Goal: Task Accomplishment & Management: Manage account settings

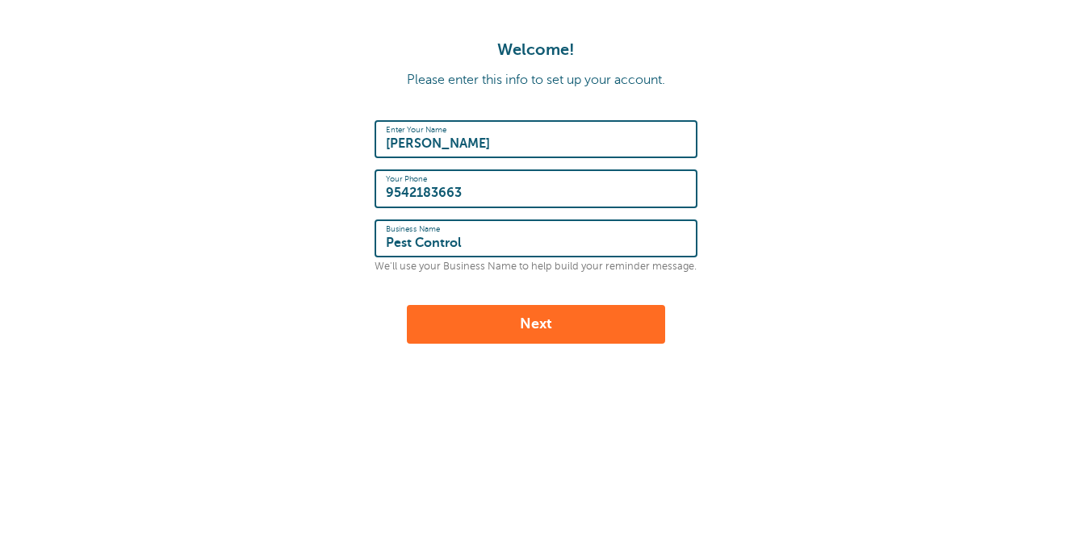
type input "Pest Control"
click at [460, 320] on button "Next" at bounding box center [536, 324] width 258 height 39
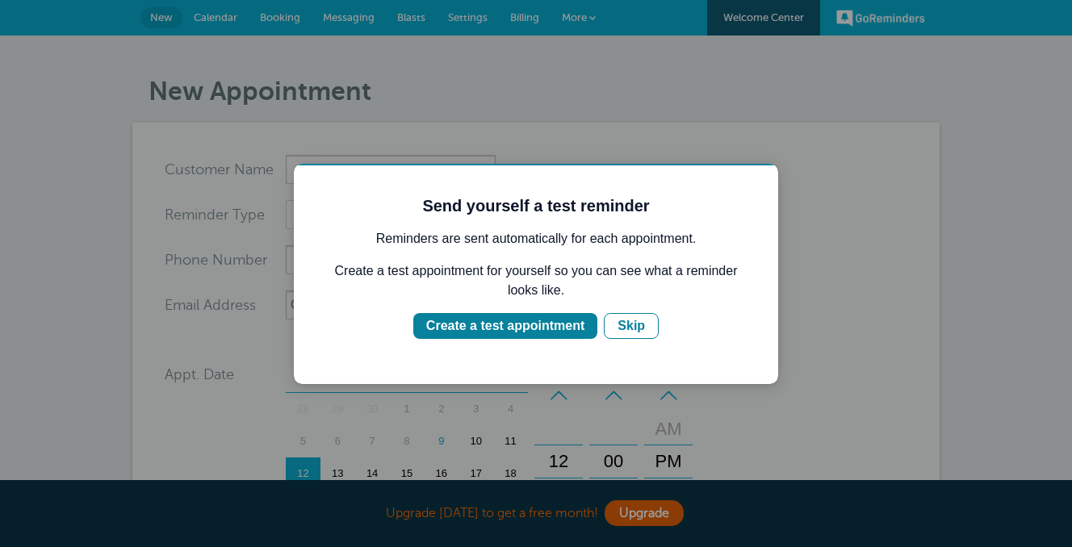
click at [460, 320] on div "Create a test appointment" at bounding box center [505, 325] width 158 height 19
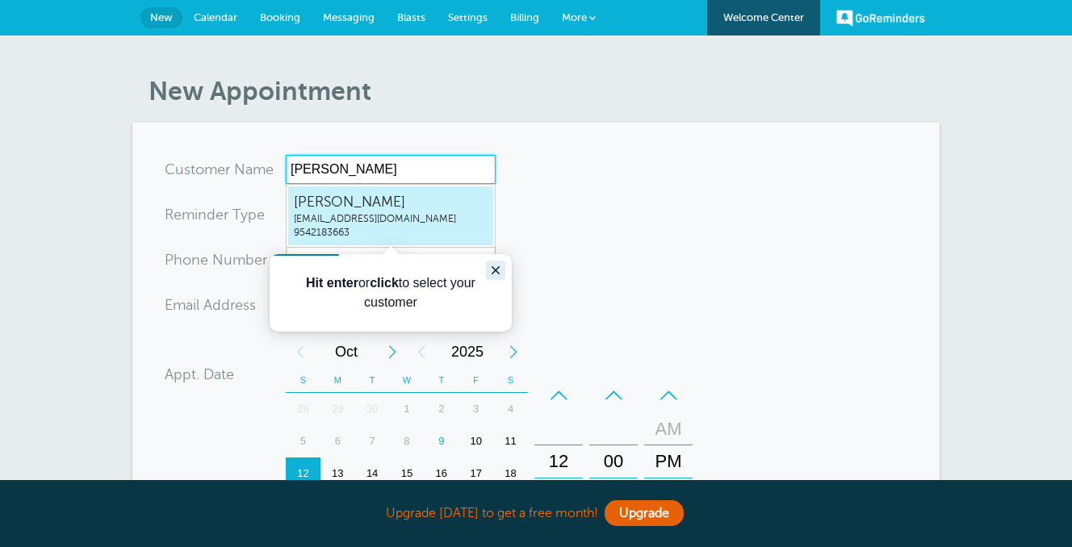
type input "Ann"
click at [493, 271] on icon "Close guide" at bounding box center [496, 270] width 8 height 8
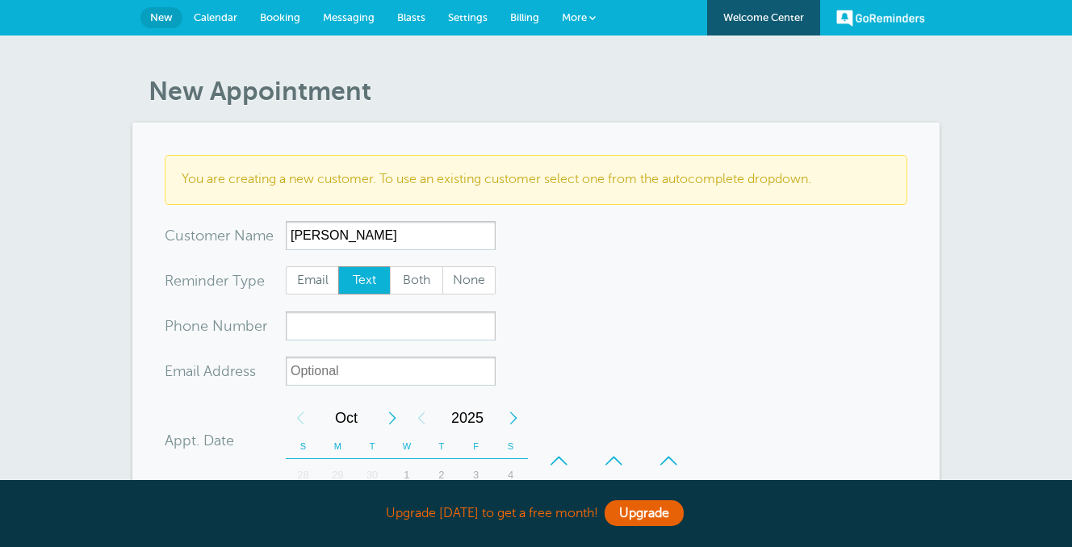
click at [385, 279] on span "Text" at bounding box center [365, 280] width 52 height 27
click at [338, 266] on input "Text" at bounding box center [337, 266] width 1 height 1
click at [343, 321] on input "xxx-no-autofill" at bounding box center [391, 326] width 210 height 29
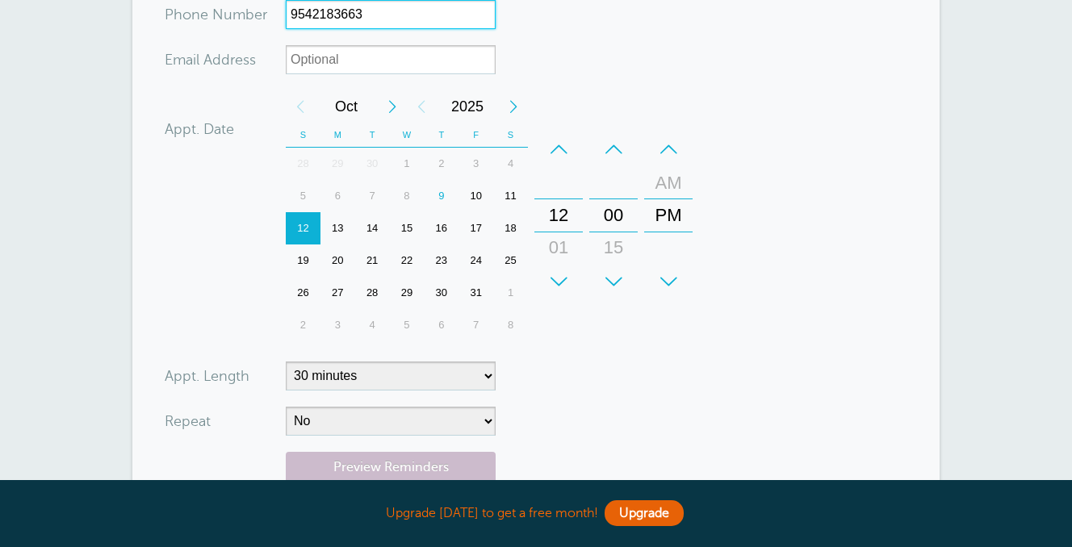
scroll to position [312, 0]
type input "9542183663"
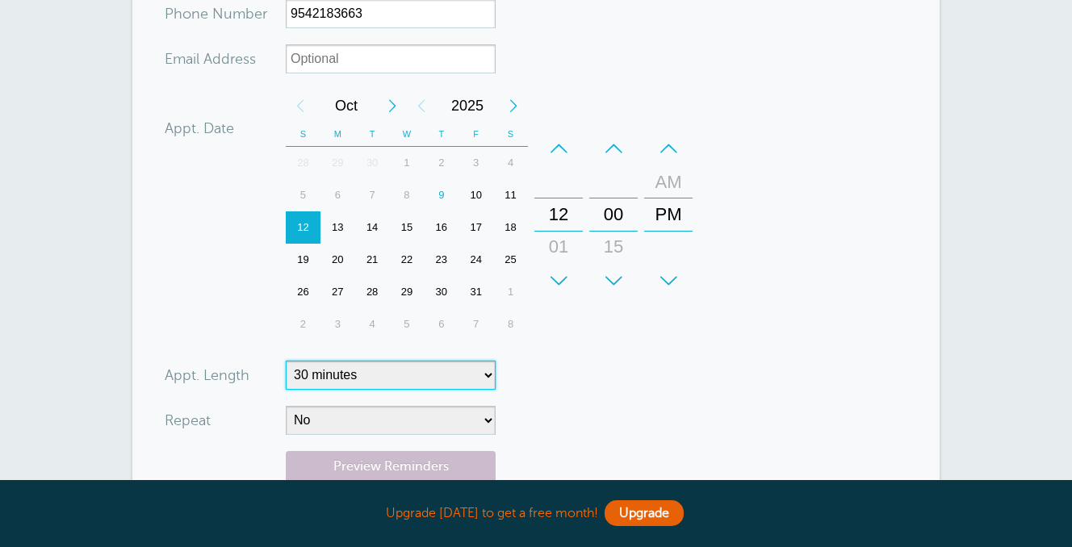
click at [427, 373] on select "5 minutes 10 minutes 15 minutes 20 minutes 25 minutes 30 minutes 35 minutes 40 …" at bounding box center [391, 375] width 210 height 29
select select "60"
click at [286, 361] on select "5 minutes 10 minutes 15 minutes 20 minutes 25 minutes 30 minutes 35 minutes 40 …" at bounding box center [391, 375] width 210 height 29
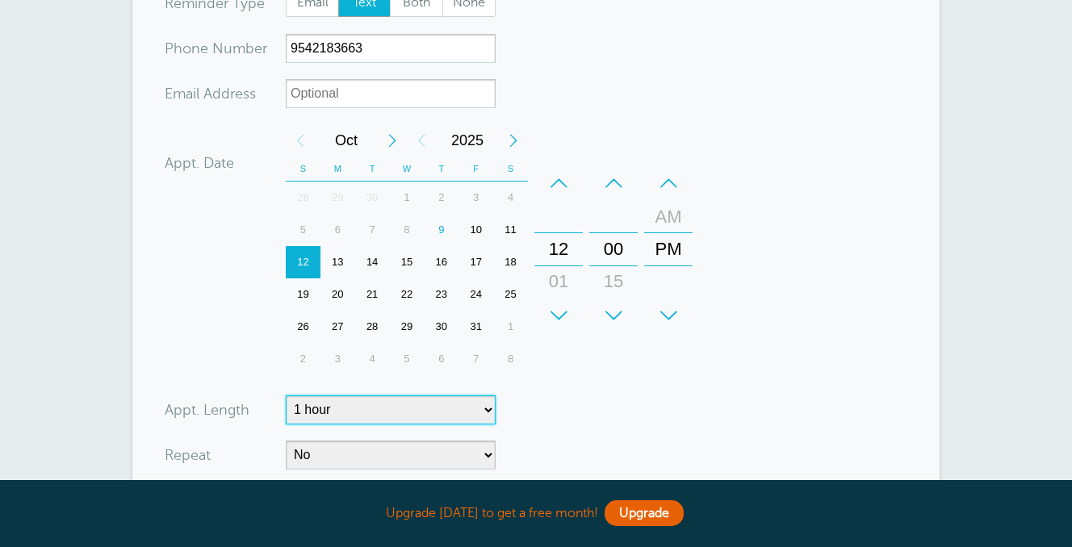
scroll to position [267, 0]
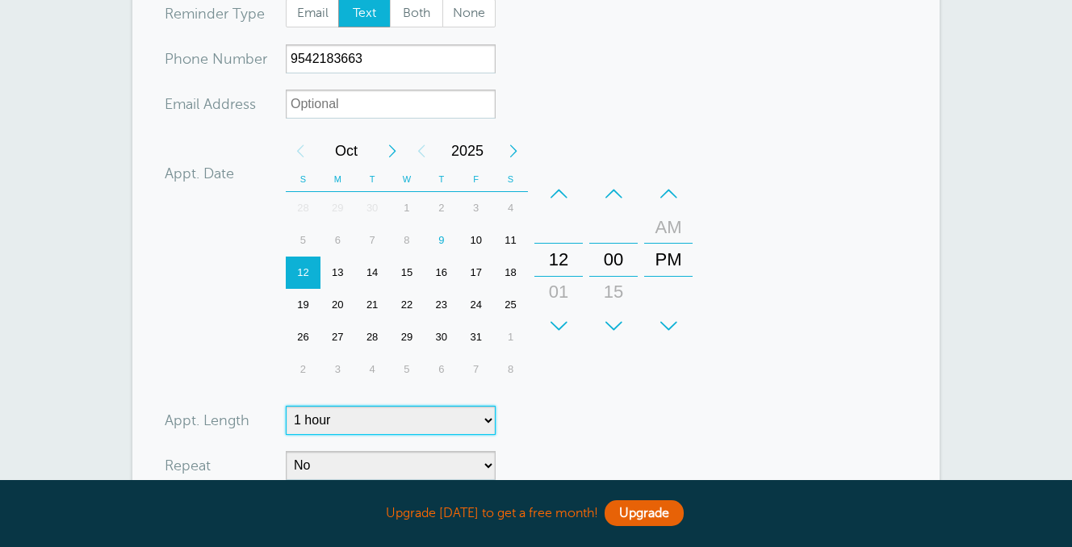
click at [344, 153] on span "Oct" at bounding box center [346, 151] width 63 height 32
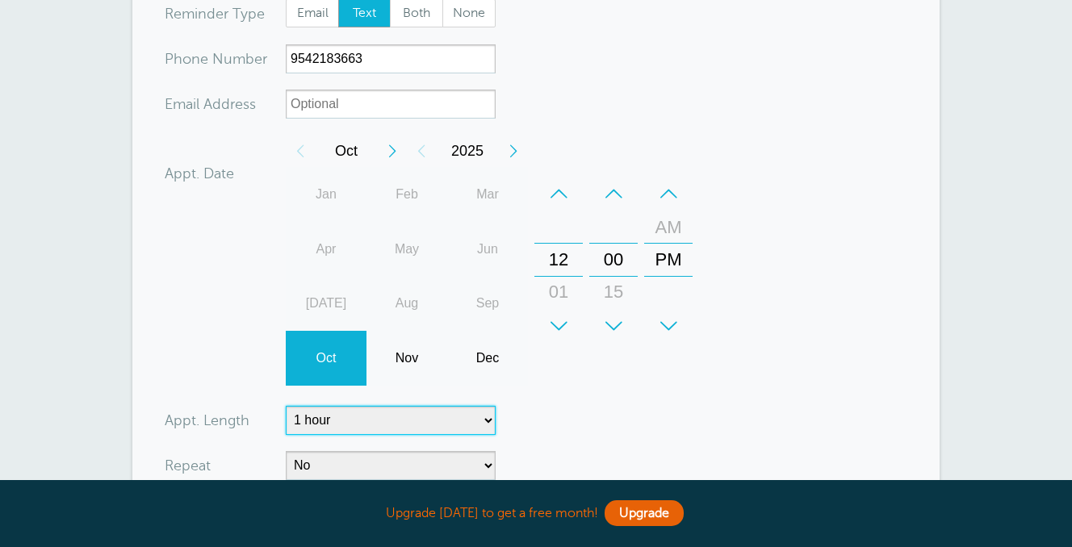
click at [329, 356] on div "Oct" at bounding box center [326, 358] width 81 height 55
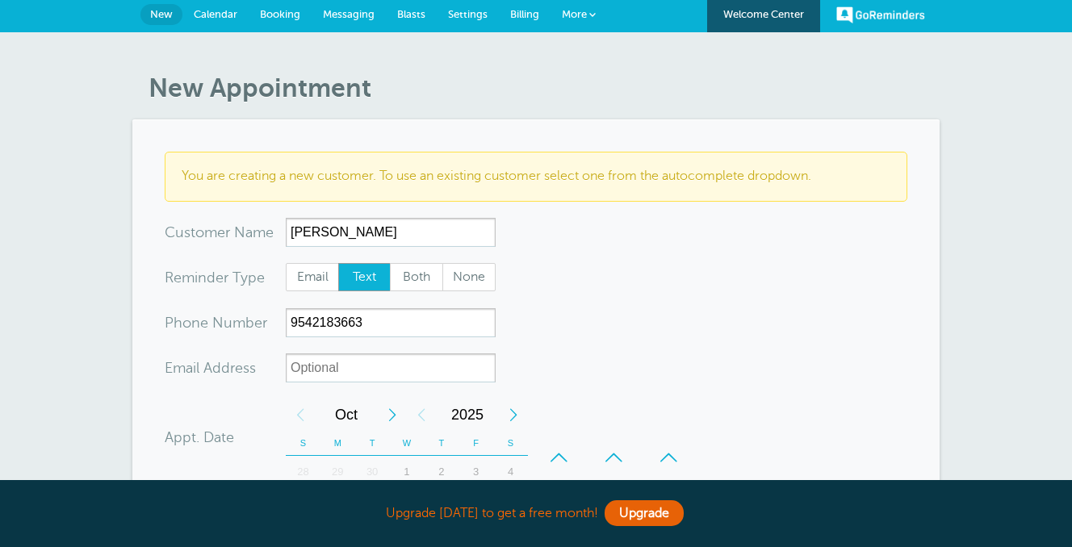
scroll to position [0, 0]
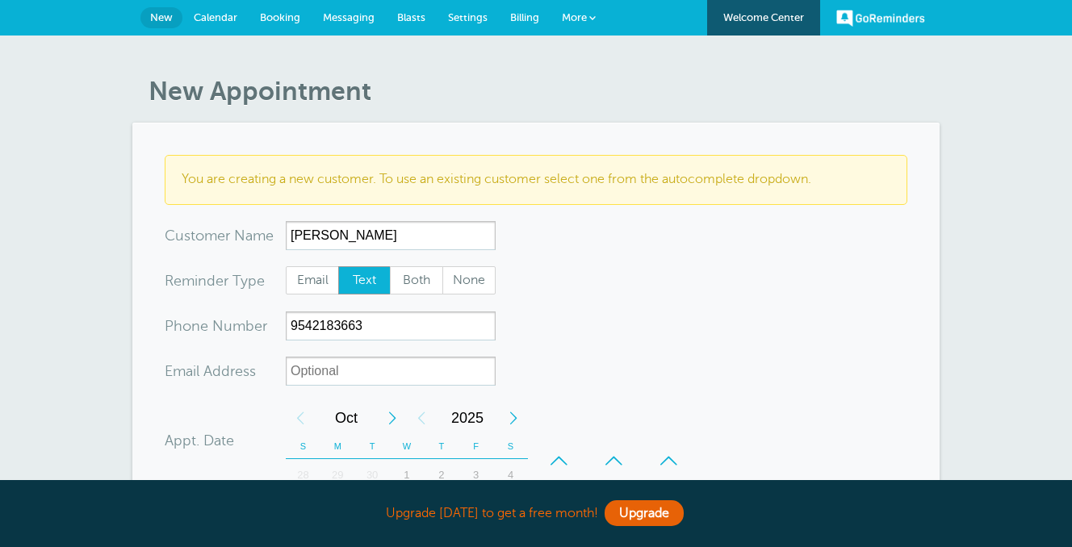
click at [271, 18] on span "Booking" at bounding box center [280, 17] width 40 height 12
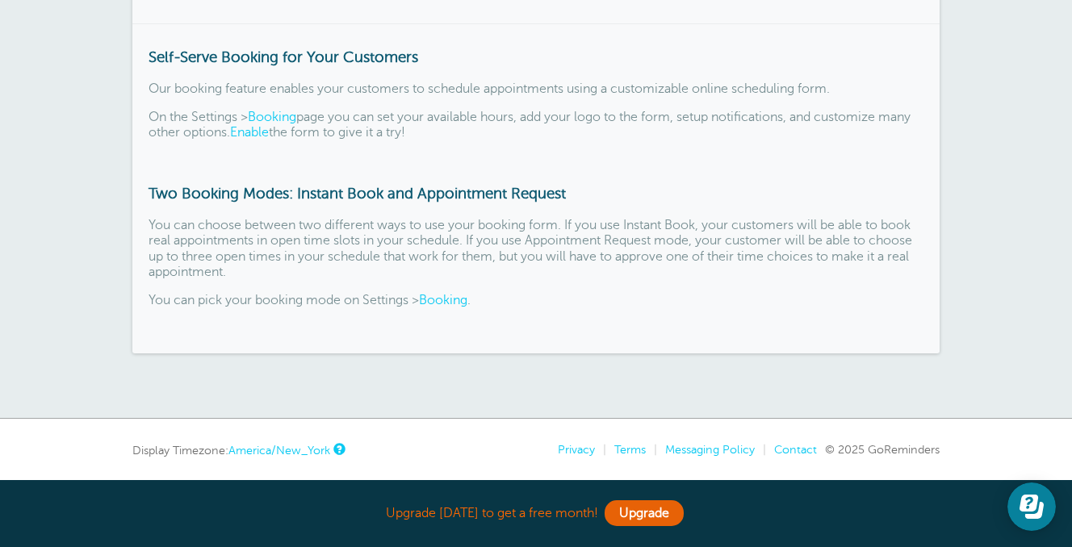
scroll to position [165, 0]
click at [448, 291] on div "Self-Serve Booking for Your Customers Our booking feature enables your customer…" at bounding box center [535, 188] width 807 height 330
click at [449, 301] on link "Booking" at bounding box center [443, 299] width 48 height 15
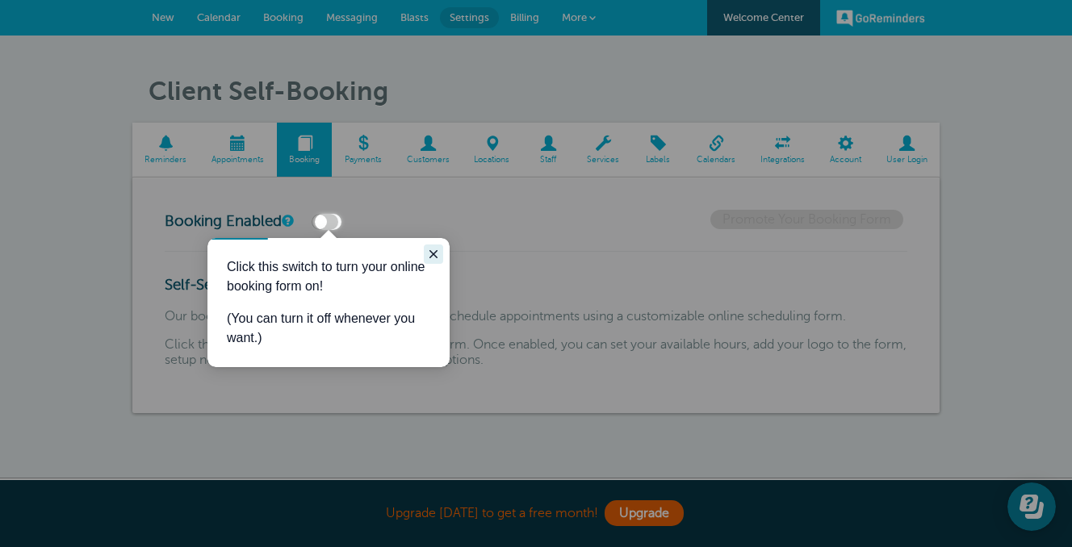
click at [429, 255] on icon "Close guide" at bounding box center [433, 254] width 13 height 13
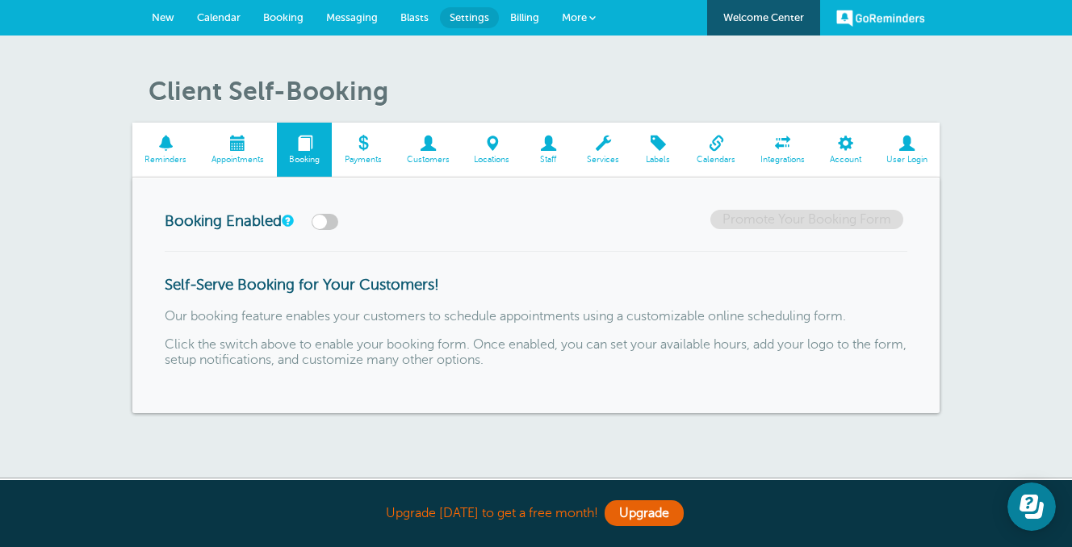
click at [334, 223] on label at bounding box center [325, 222] width 27 height 16
click at [0, 0] on input "checkbox" at bounding box center [0, 0] width 0 height 0
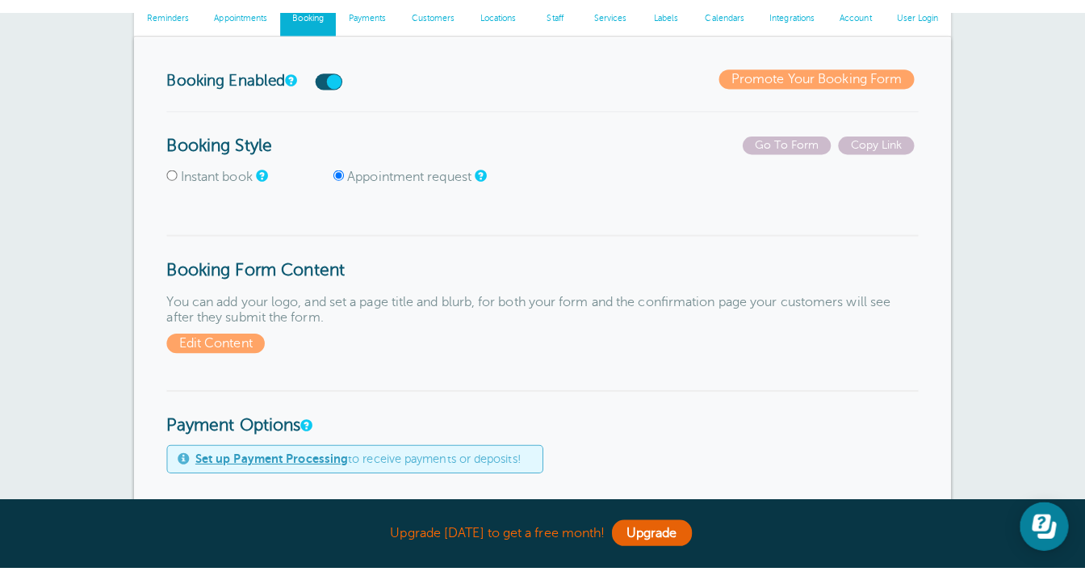
scroll to position [156, 0]
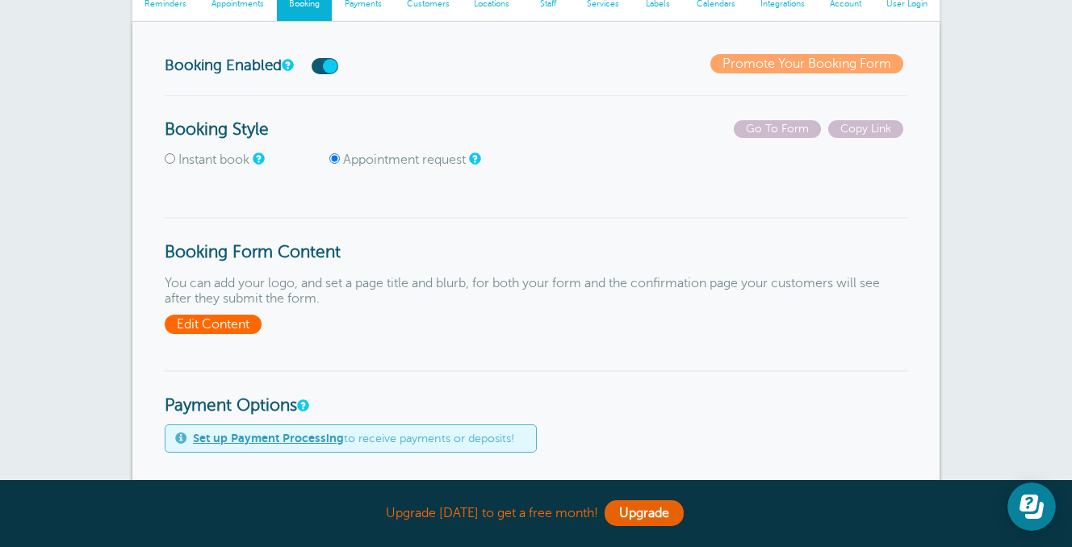
click at [217, 327] on span "Edit Content" at bounding box center [213, 324] width 97 height 19
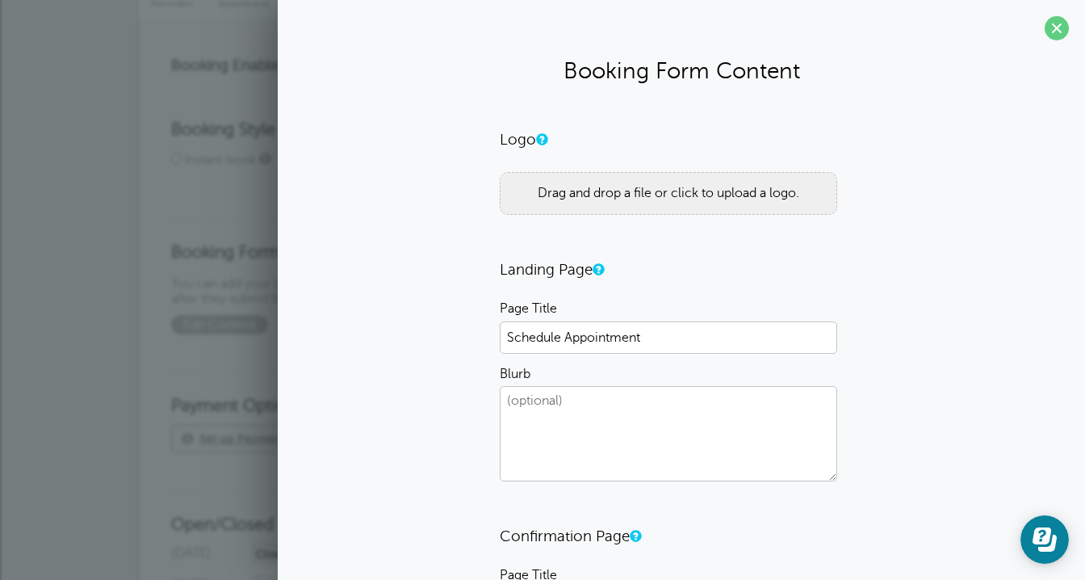
click at [556, 196] on div "Drag and drop a file or click to upload a logo." at bounding box center [668, 193] width 337 height 43
click at [535, 174] on div "Drag and drop a file or click to upload a logo." at bounding box center [668, 193] width 337 height 43
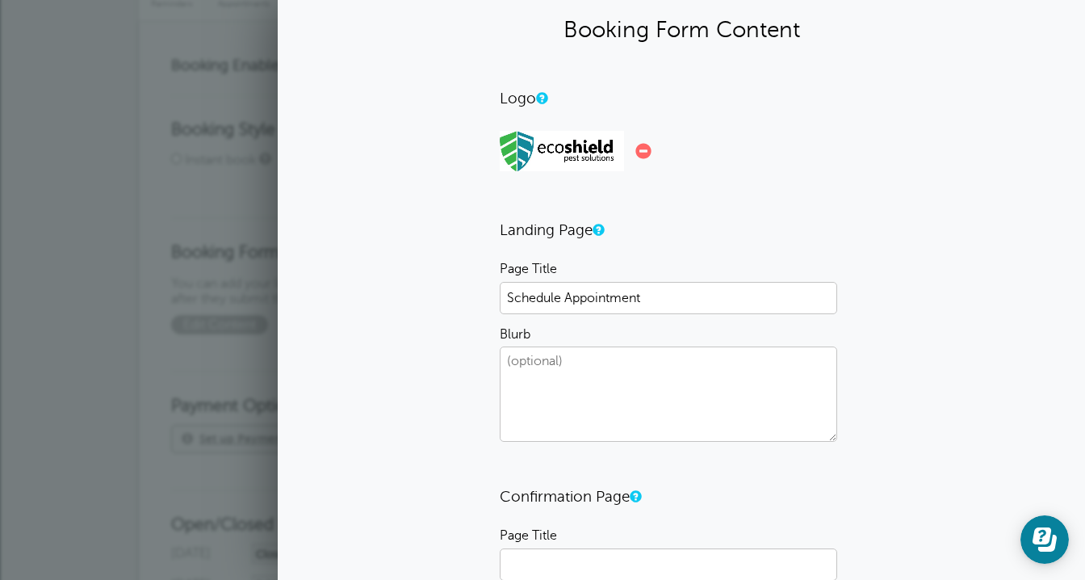
scroll to position [43, 0]
click at [614, 358] on textarea "Blurb" at bounding box center [668, 392] width 337 height 95
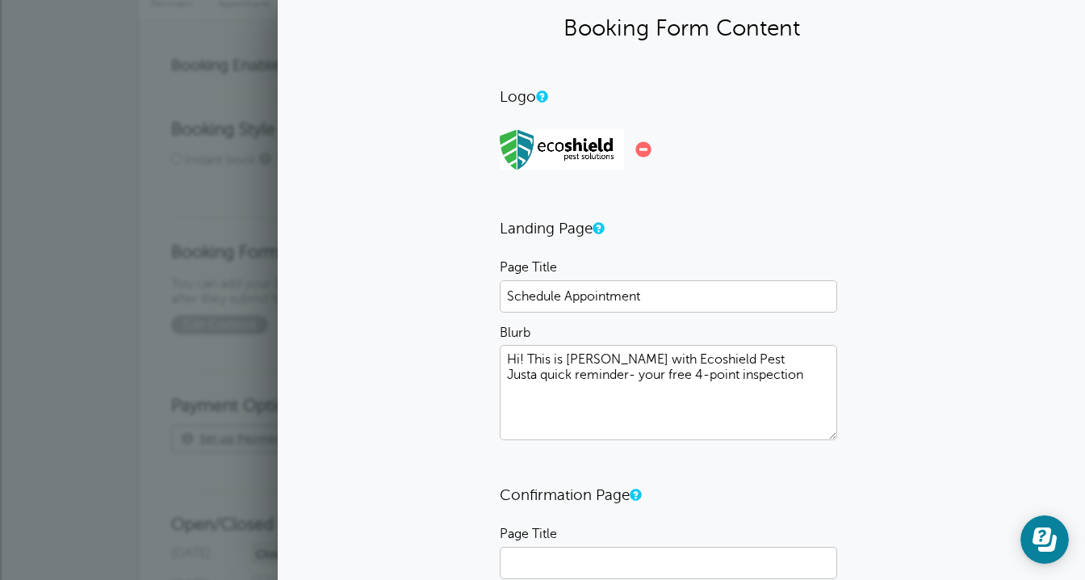
click at [746, 375] on textarea "Hi! This is Ann with Ecoshield Pest Justa quick reminder- your free 4-point ins…" at bounding box center [668, 392] width 337 height 95
click at [582, 388] on textarea "Hi! This is Ann with Ecoshield Pest Justa quick reminder- your free 4-point yea…" at bounding box center [668, 392] width 337 height 95
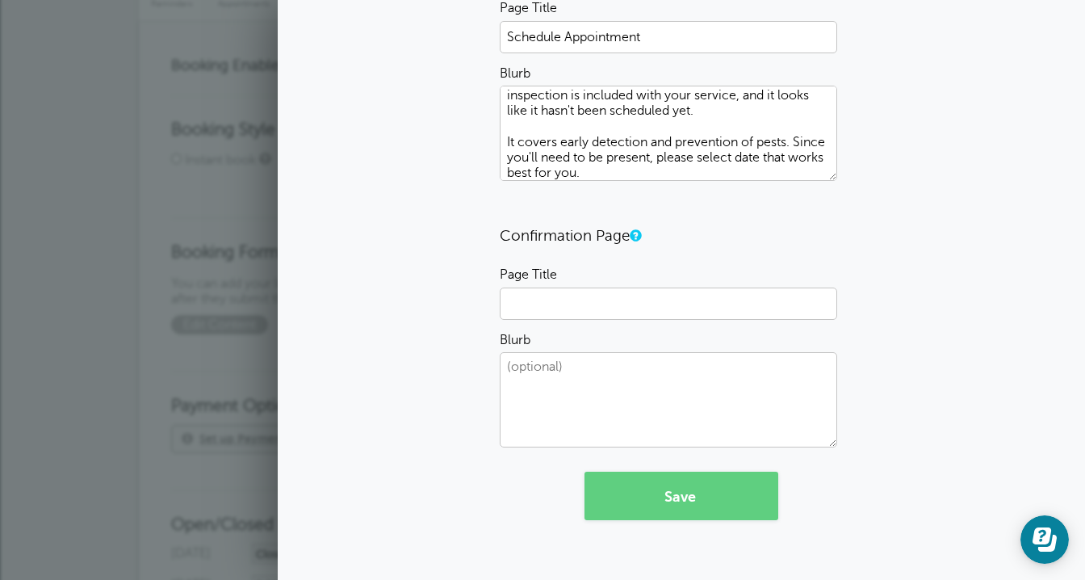
scroll to position [318, 0]
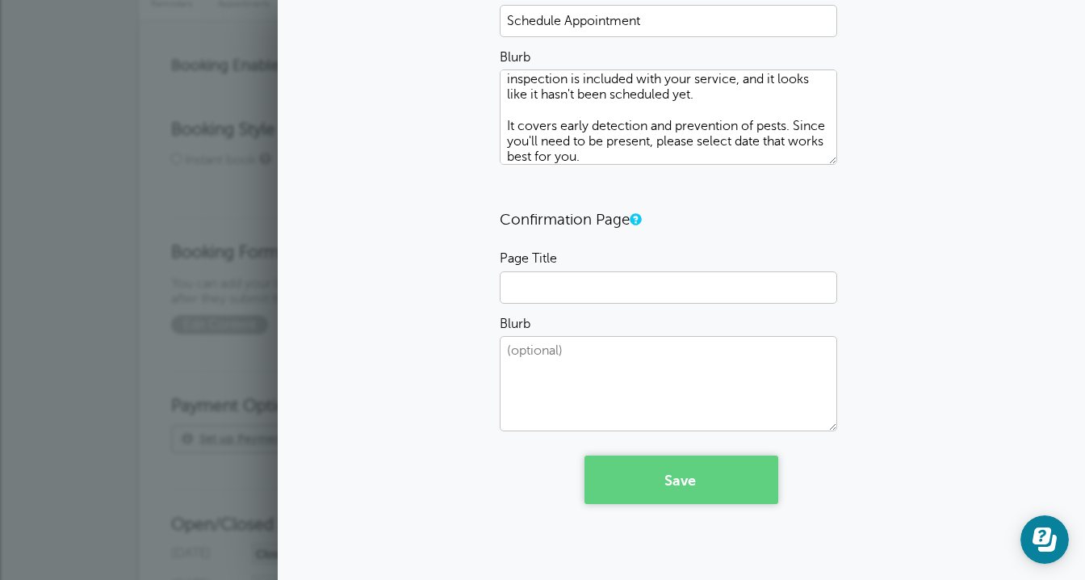
type textarea "Hi! This is [PERSON_NAME] with Ecoshield Pest Justa quick reminder- your free 4…"
click at [668, 484] on button "Save" at bounding box center [681, 479] width 194 height 48
click at [547, 291] on input "Page Title" at bounding box center [668, 287] width 337 height 32
type input "Confirmed"
click at [512, 351] on textarea "Blurb" at bounding box center [668, 383] width 337 height 95
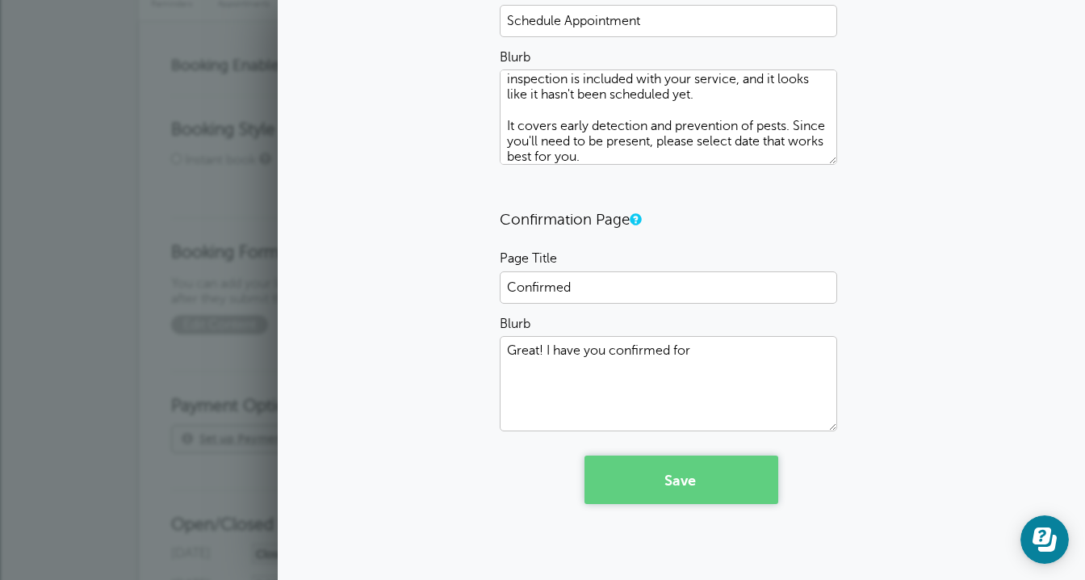
type textarea "Great! I have you confirmed for"
click at [681, 467] on button "Save" at bounding box center [681, 479] width 194 height 48
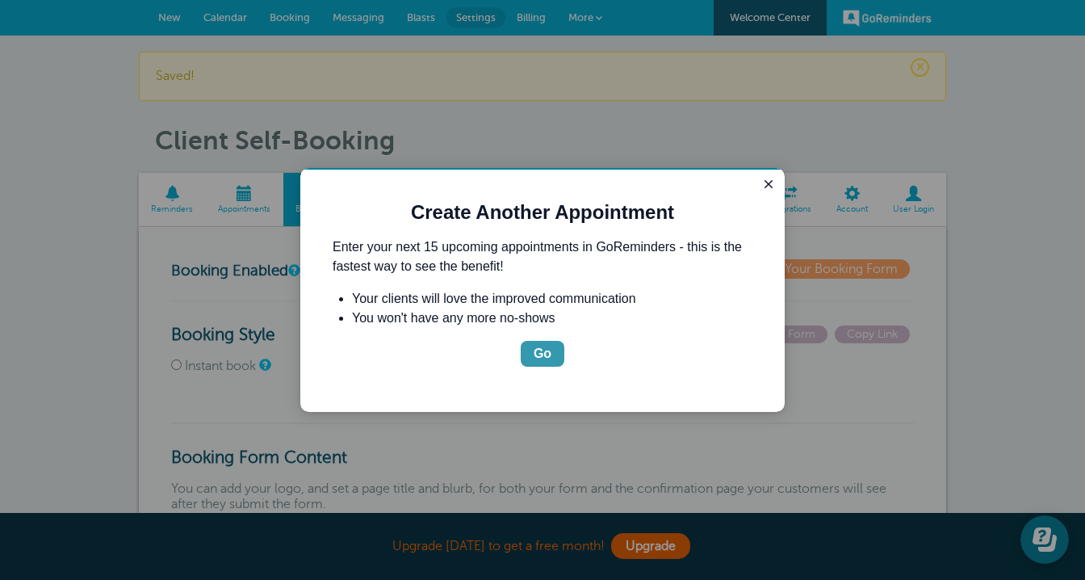
click at [552, 352] on button "Go" at bounding box center [543, 354] width 44 height 26
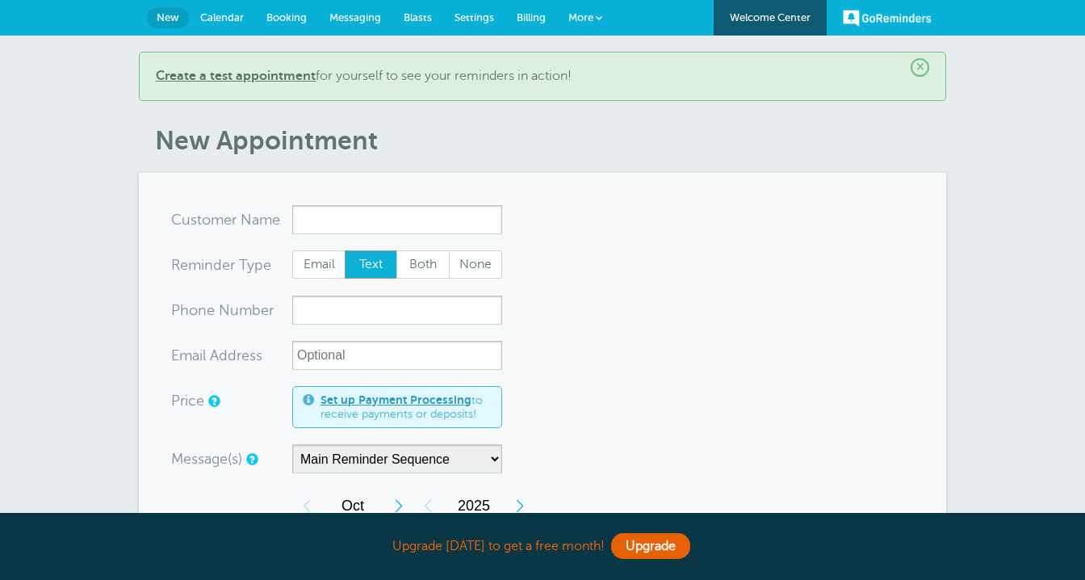
type input "A"
type input "JC"
click at [409, 311] on input "xxx-no-autofill" at bounding box center [397, 309] width 210 height 29
type input "9543008971"
click at [278, 19] on span "Booking" at bounding box center [286, 17] width 40 height 12
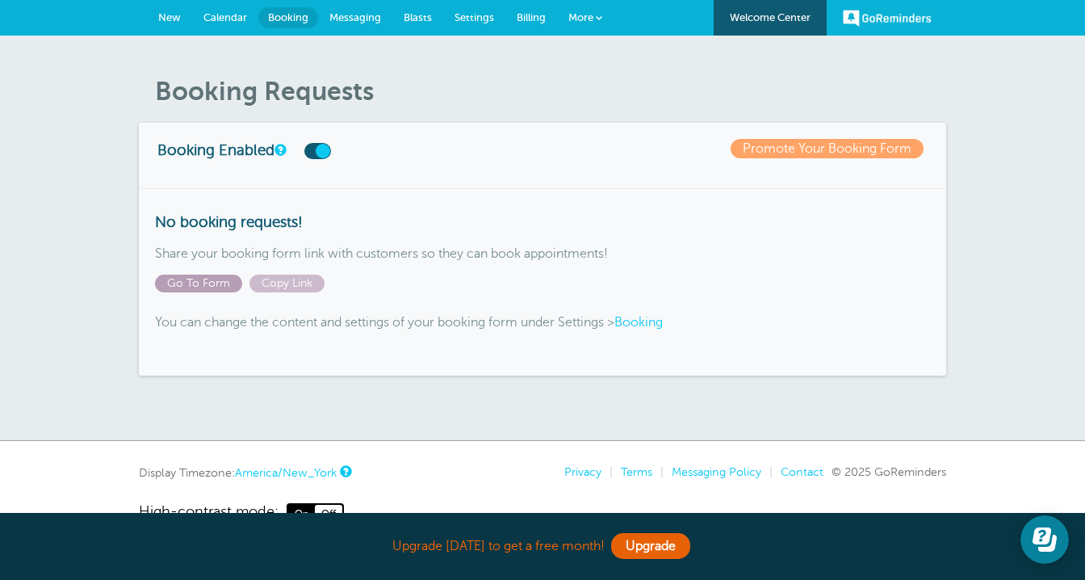
click at [217, 284] on span "Go To Form" at bounding box center [198, 283] width 87 height 18
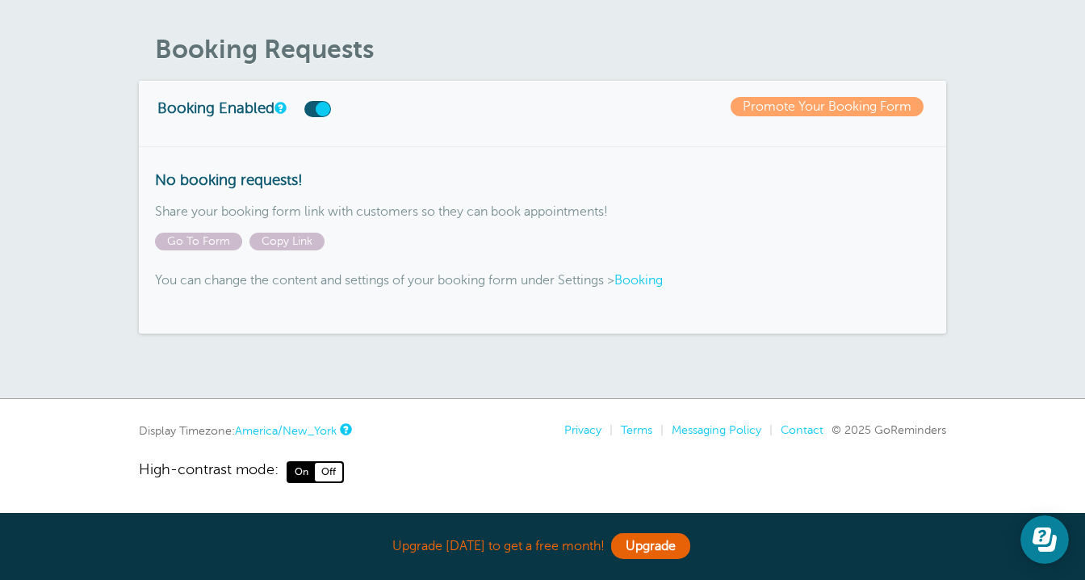
click at [647, 276] on link "Booking" at bounding box center [638, 280] width 48 height 15
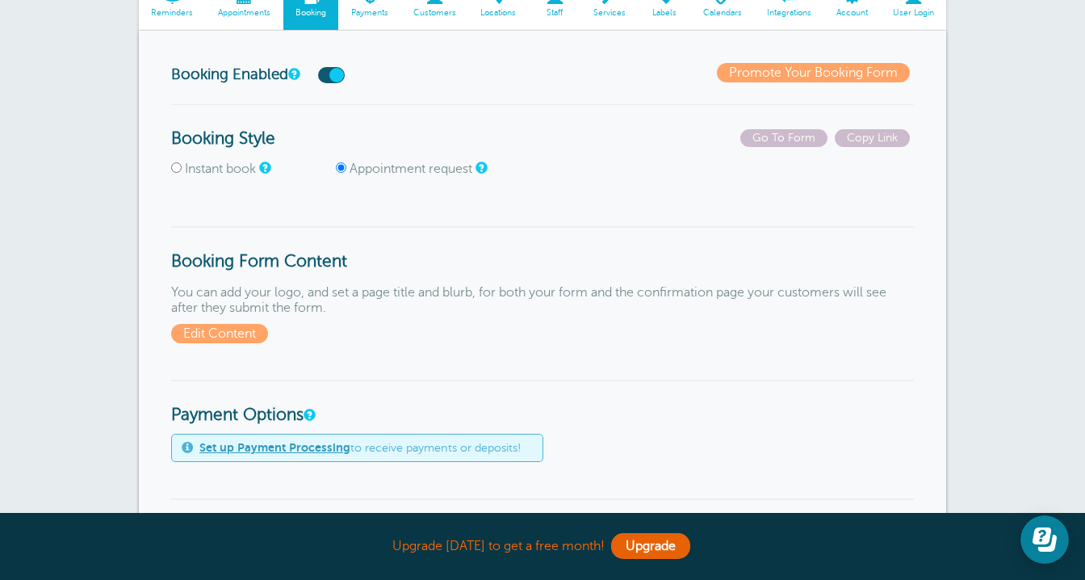
scroll to position [145, 0]
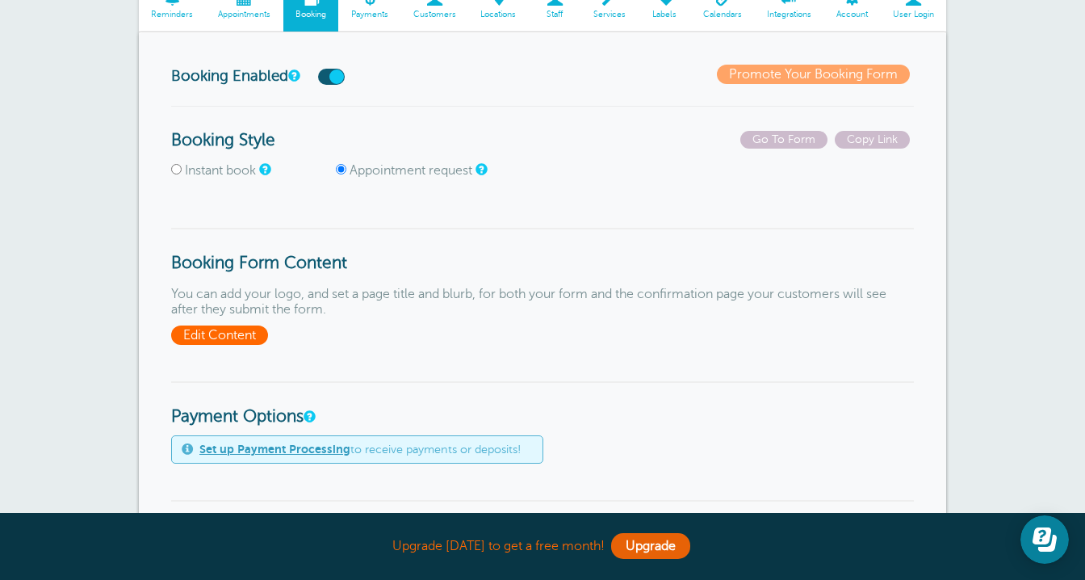
click at [212, 333] on span "Edit Content" at bounding box center [219, 334] width 97 height 19
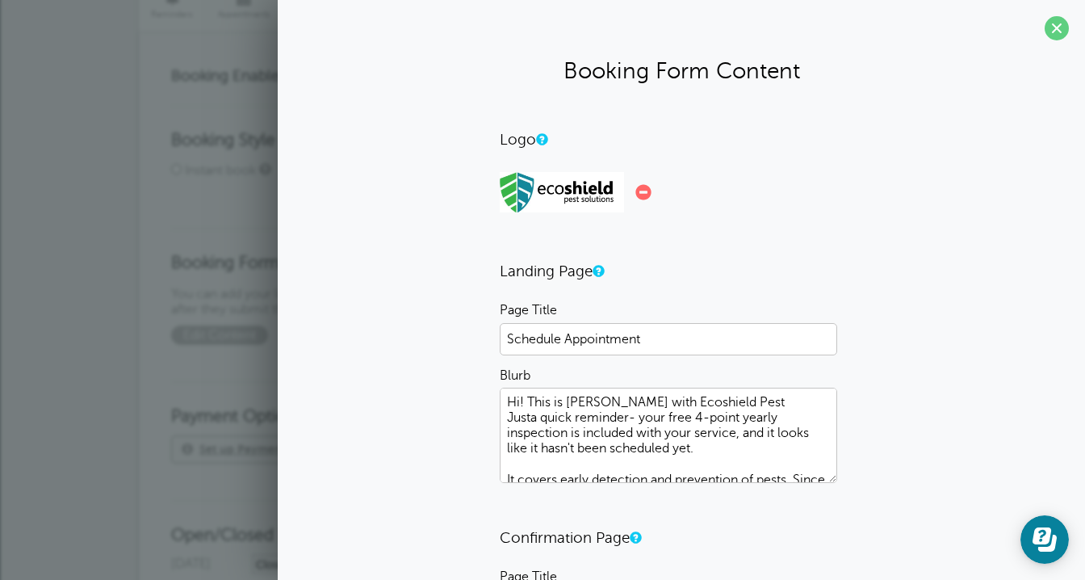
click at [531, 418] on textarea "Hi! This is Ann with Ecoshield Pest Justa quick reminder- your free 4-point yea…" at bounding box center [668, 434] width 337 height 95
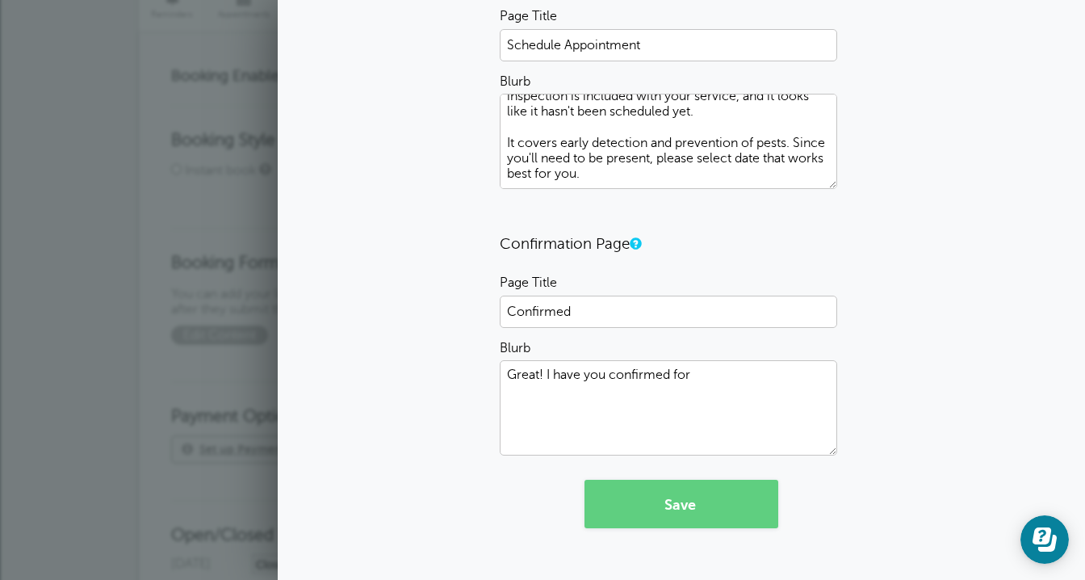
scroll to position [318, 0]
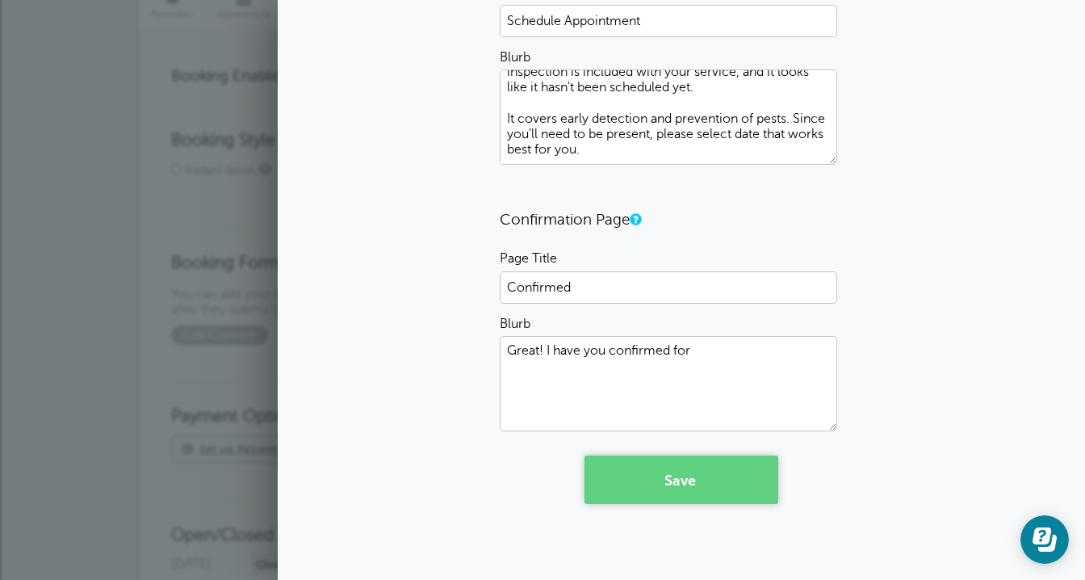
type textarea "Hi! This is Ann with Ecoshield Pest Just a quick reminder- your free 4-point ye…"
click at [721, 484] on button "Save" at bounding box center [681, 479] width 194 height 48
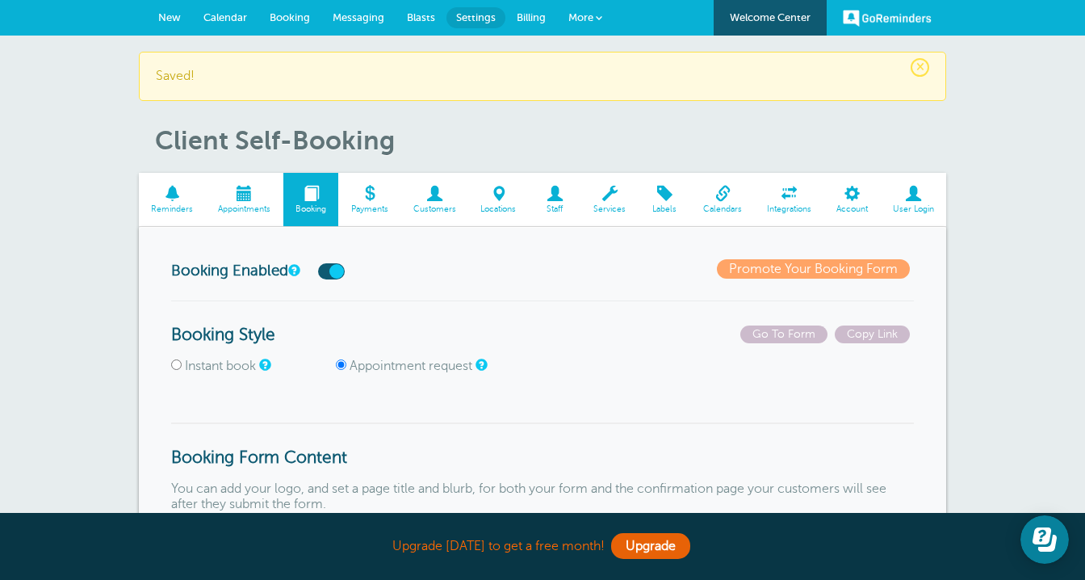
click at [826, 269] on link "Promote Your Booking Form" at bounding box center [813, 268] width 193 height 19
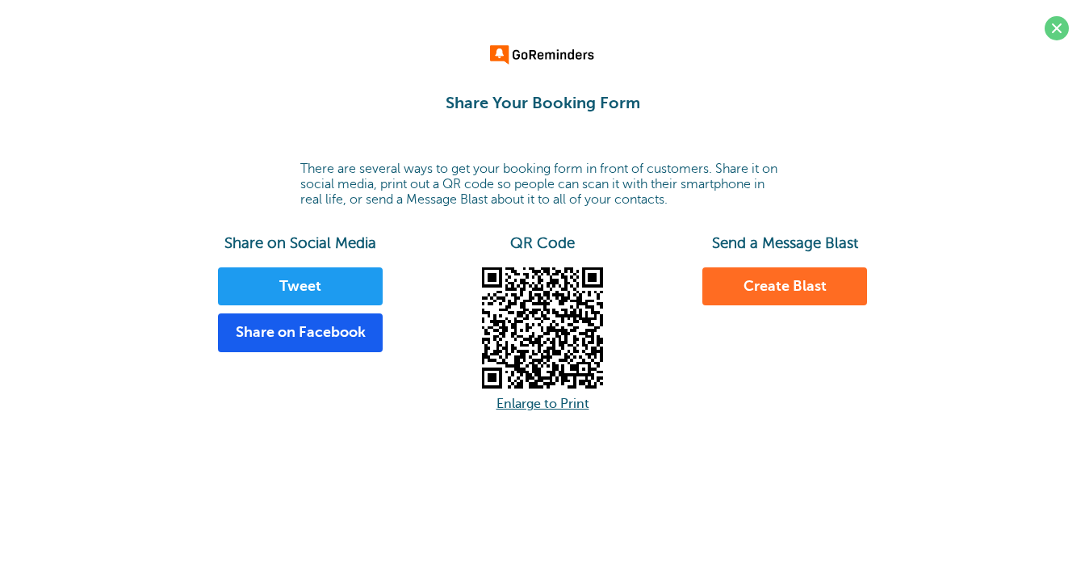
click at [764, 298] on link "Create Blast" at bounding box center [784, 286] width 165 height 39
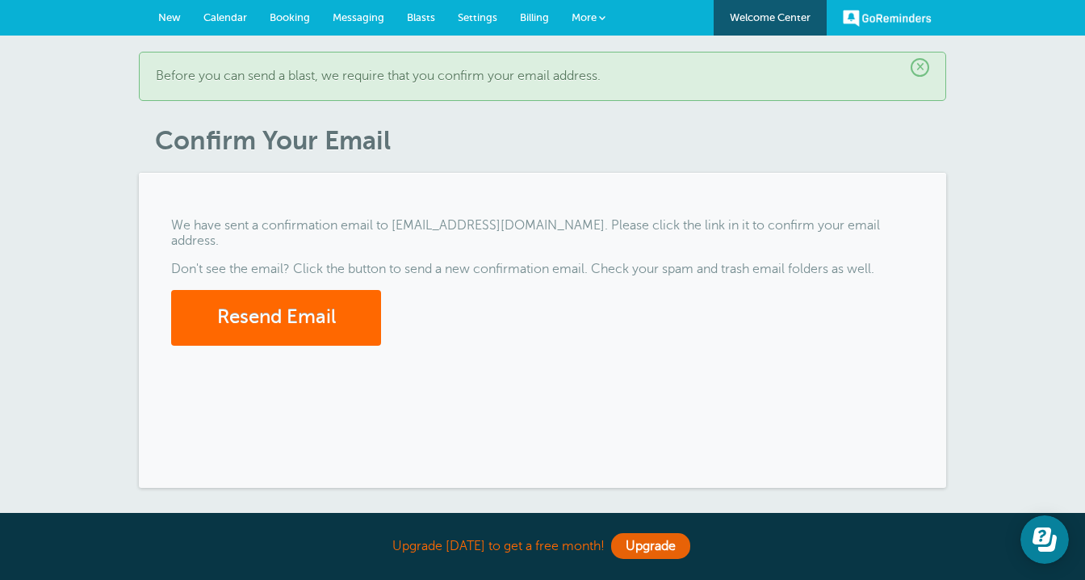
click at [283, 15] on span "Booking" at bounding box center [290, 17] width 40 height 12
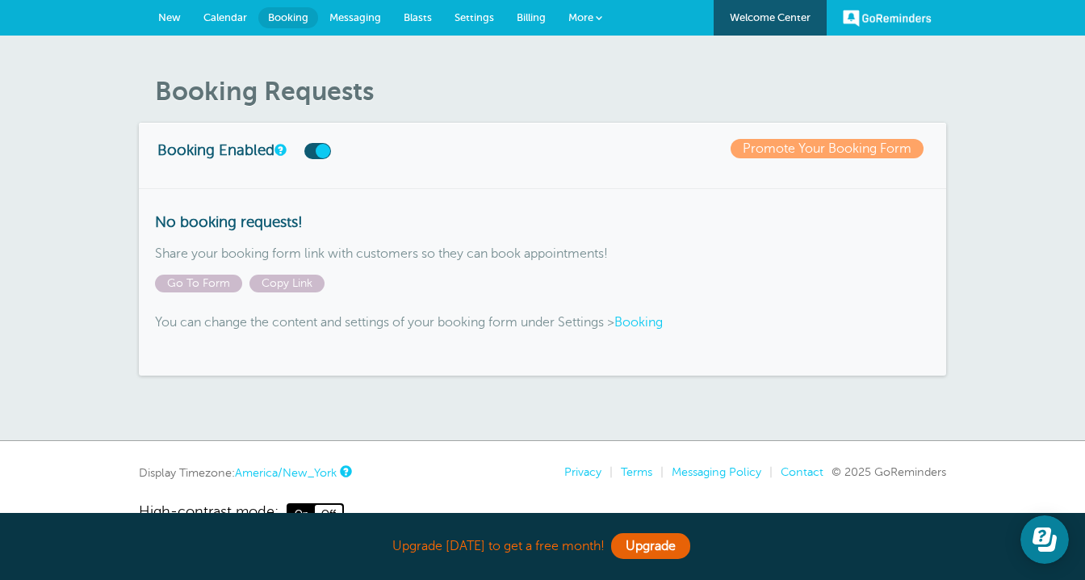
click at [203, 294] on div "No booking requests! Share your booking form link with customers so they can bo…" at bounding box center [542, 282] width 807 height 188
click at [203, 284] on span "Go To Form" at bounding box center [198, 283] width 87 height 18
click at [293, 19] on span "Booking" at bounding box center [288, 17] width 40 height 12
click at [793, 148] on link "Promote Your Booking Form" at bounding box center [827, 148] width 193 height 19
click at [644, 318] on link "Booking" at bounding box center [638, 322] width 48 height 15
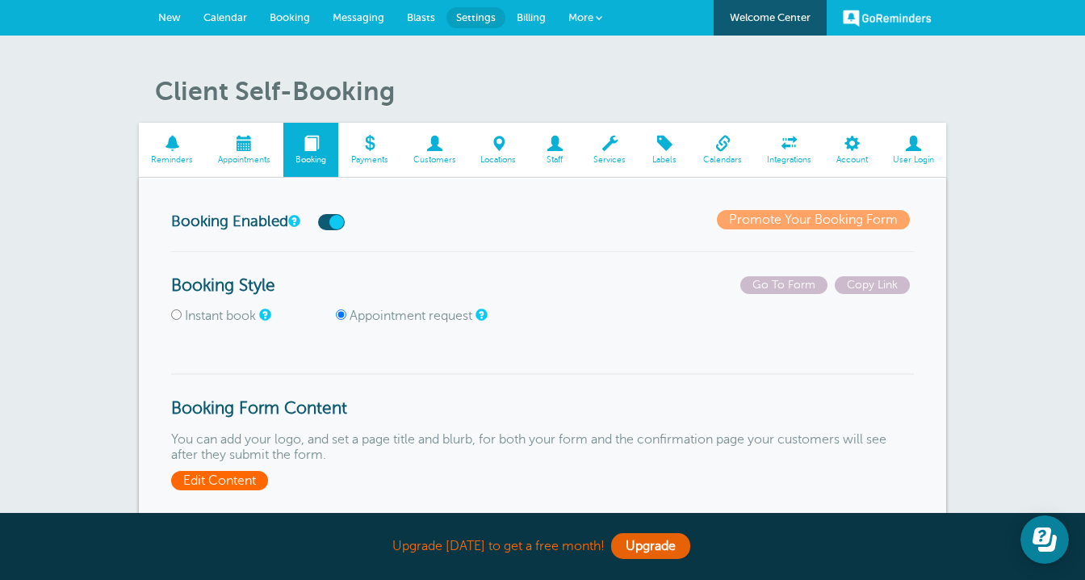
click at [201, 484] on span "Edit Content" at bounding box center [219, 480] width 97 height 19
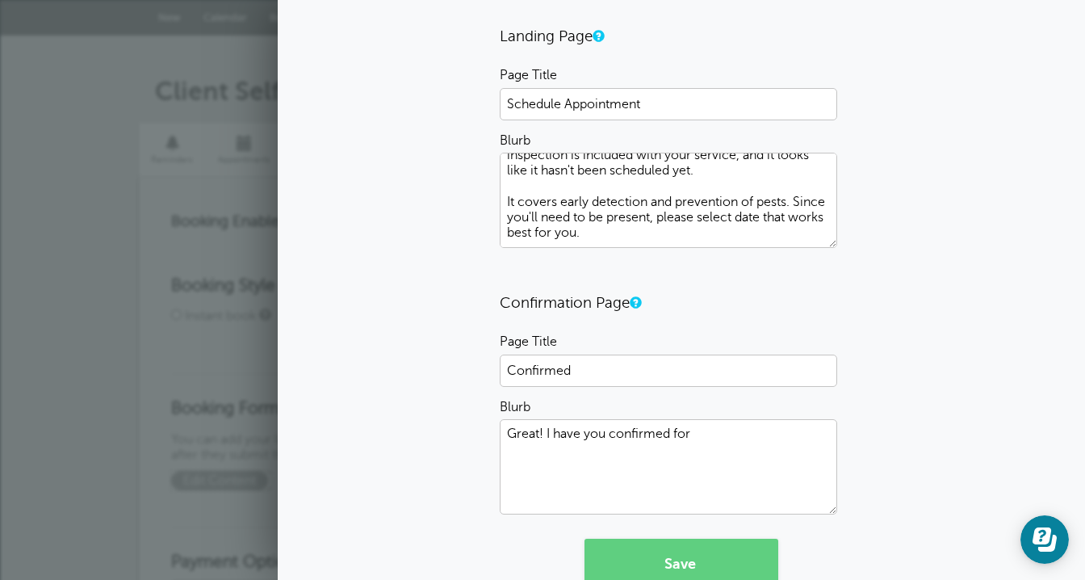
scroll to position [231, 0]
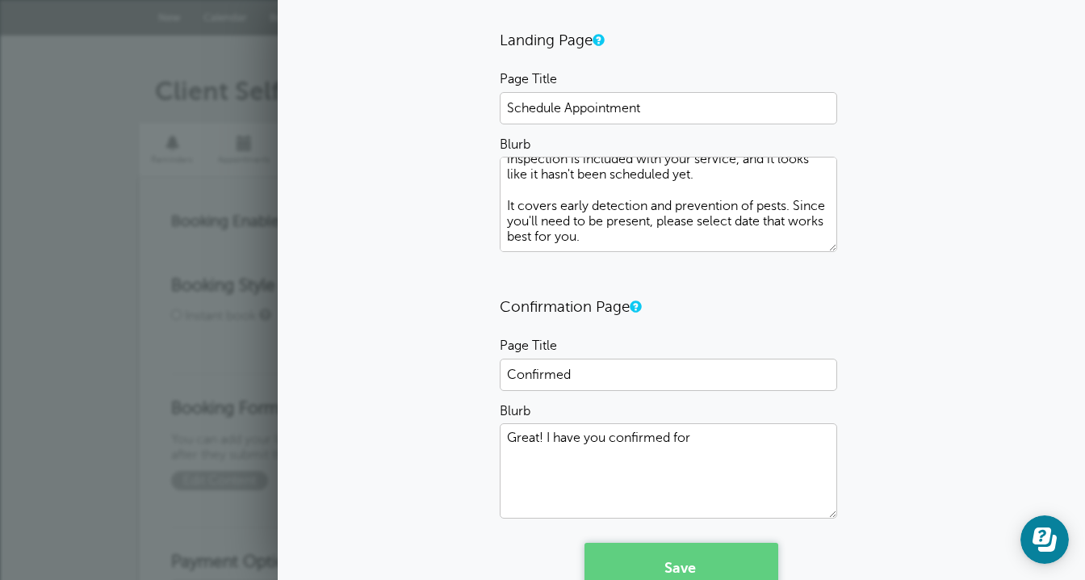
click at [611, 572] on button "Save" at bounding box center [681, 566] width 194 height 48
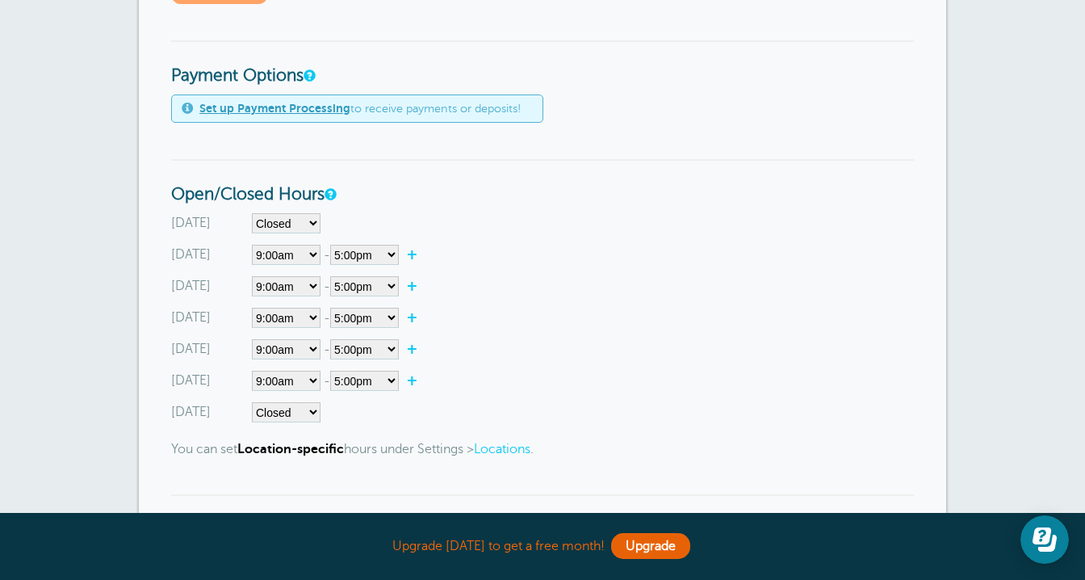
scroll to position [538, 0]
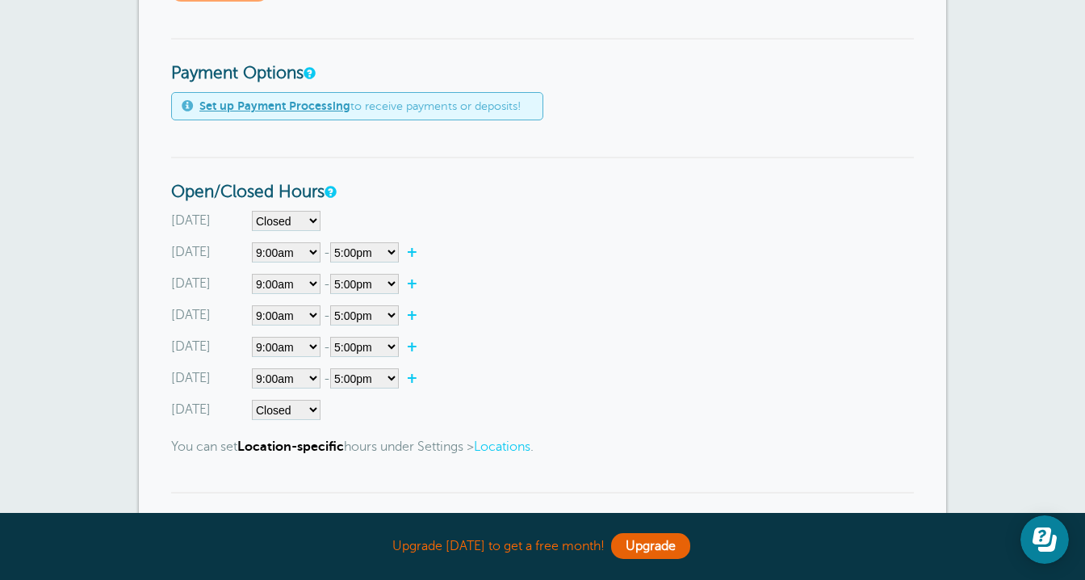
click at [525, 443] on link "Locations" at bounding box center [502, 446] width 57 height 15
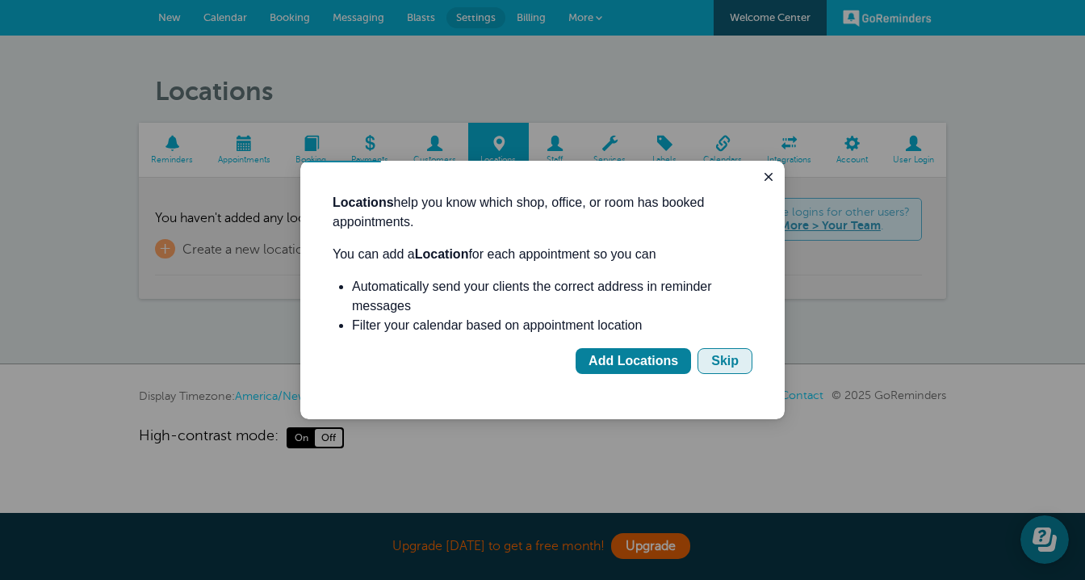
click at [714, 364] on div "Skip" at bounding box center [724, 360] width 27 height 19
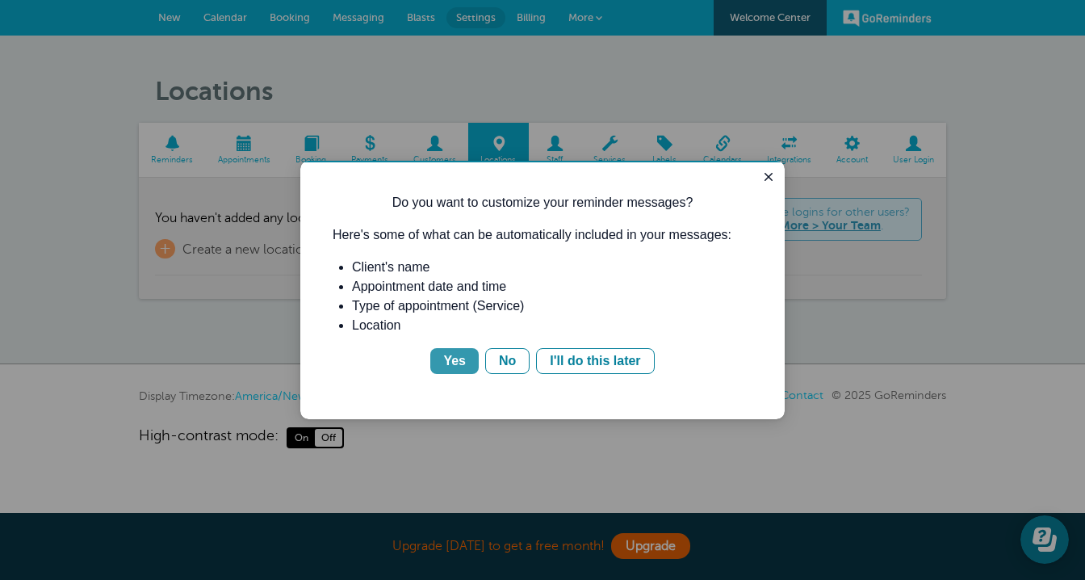
click at [455, 361] on div "Yes" at bounding box center [454, 360] width 23 height 19
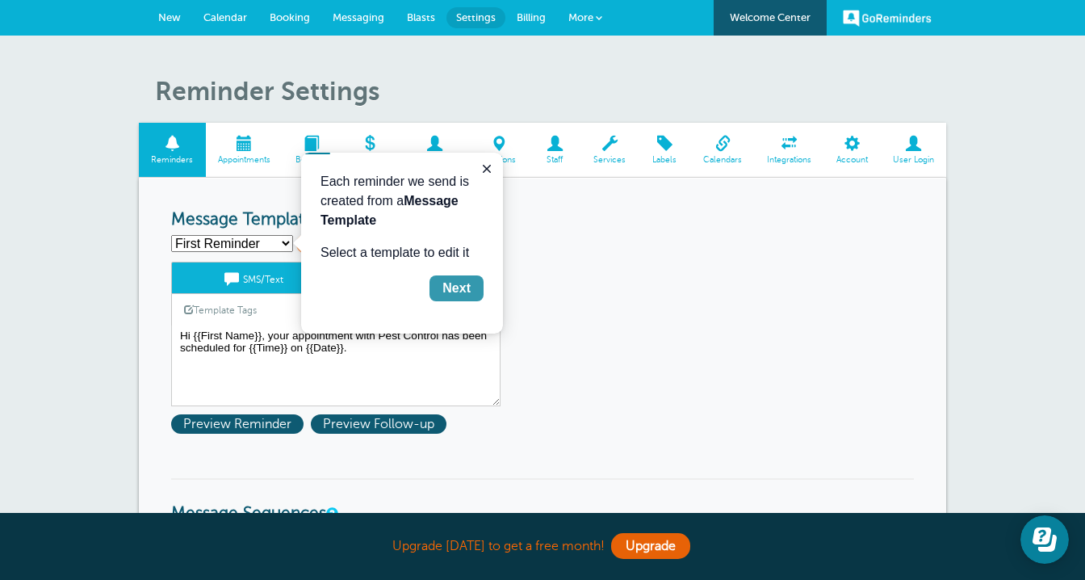
click at [466, 288] on div "Next" at bounding box center [456, 288] width 28 height 19
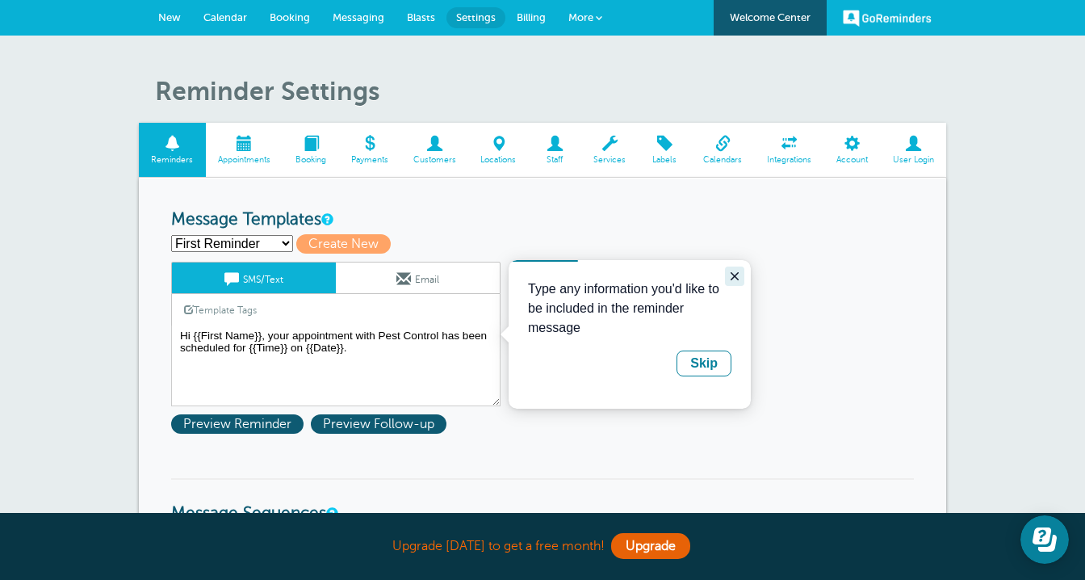
click at [734, 274] on icon "Close guide" at bounding box center [734, 276] width 13 height 13
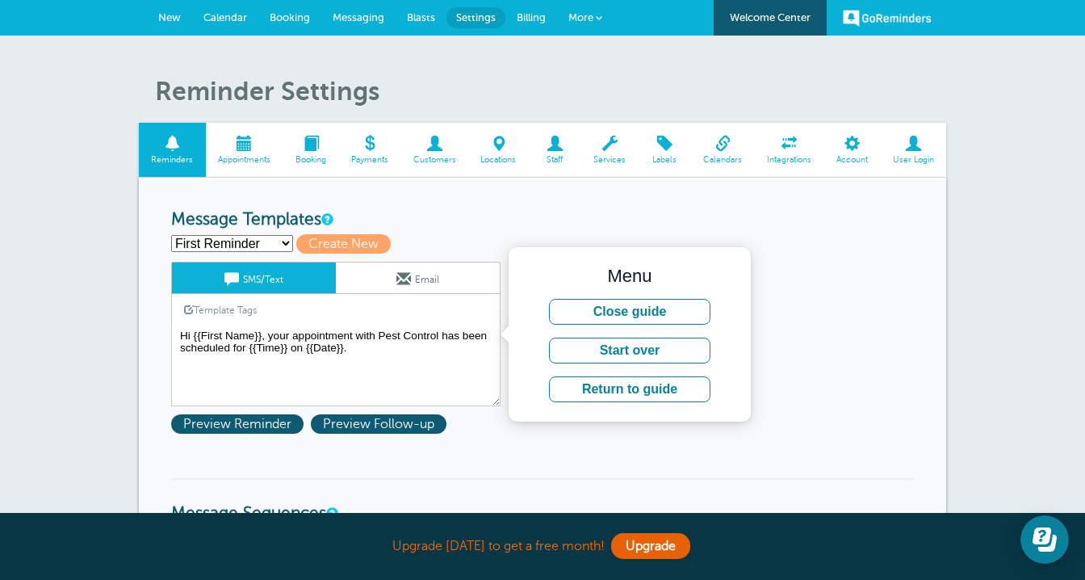
click at [303, 10] on link "Booking" at bounding box center [289, 18] width 63 height 36
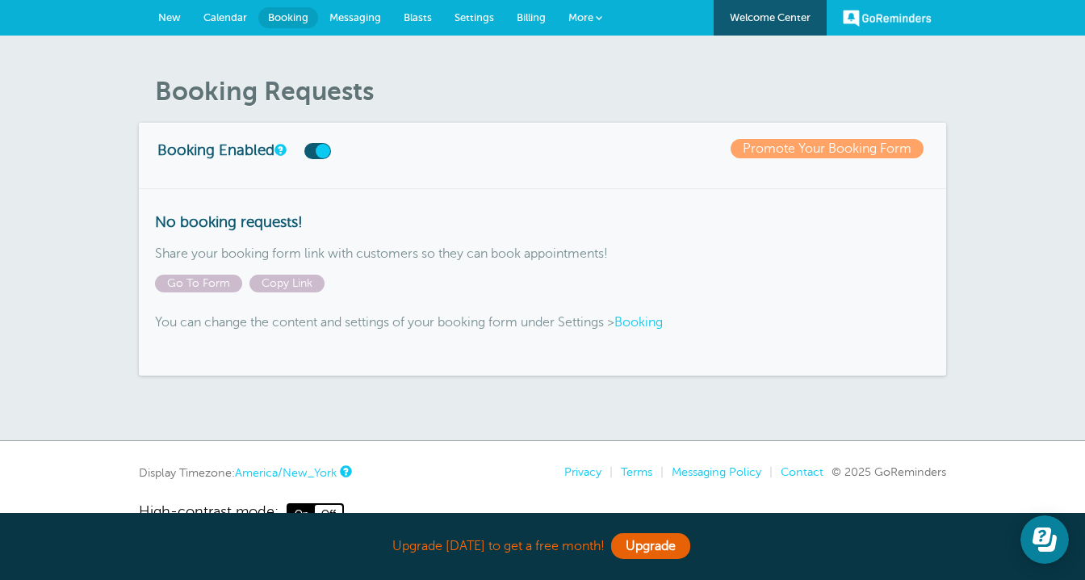
click at [663, 325] on link "Booking" at bounding box center [638, 322] width 48 height 15
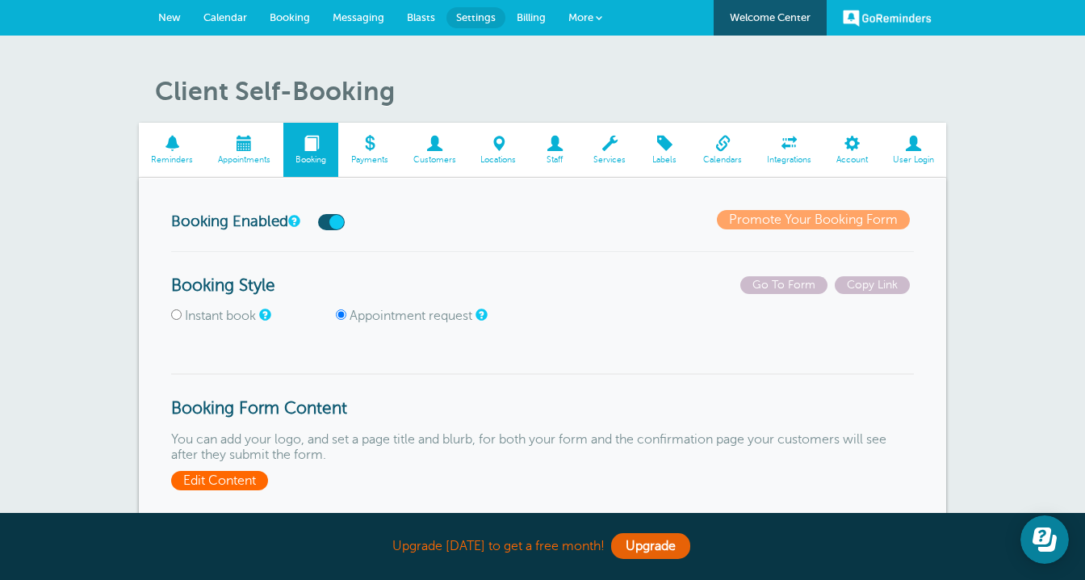
click at [241, 471] on span "Edit Content" at bounding box center [219, 480] width 97 height 19
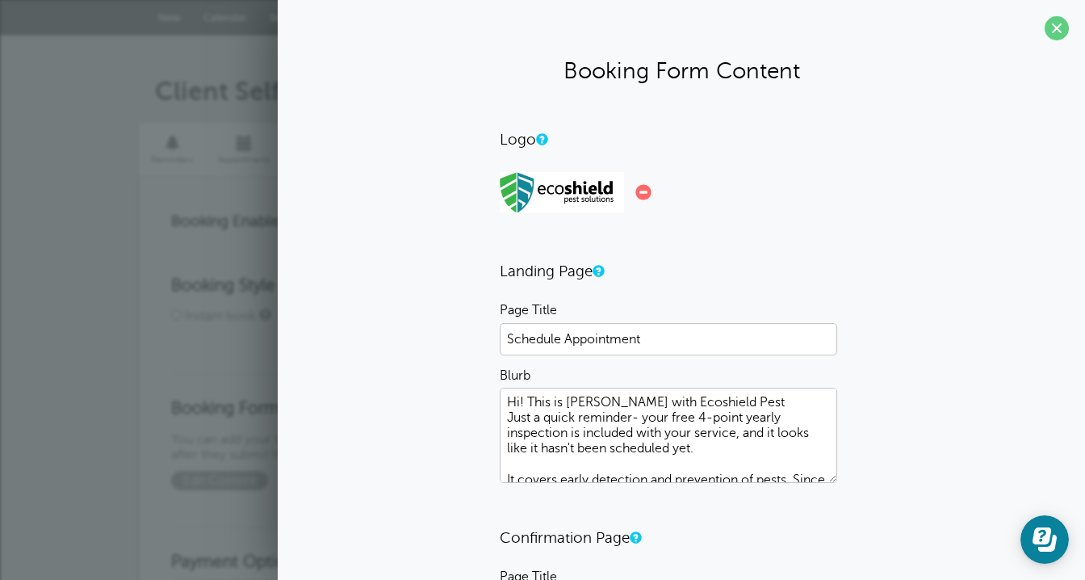
drag, startPoint x: 507, startPoint y: 404, endPoint x: 591, endPoint y: 433, distance: 88.8
click at [591, 433] on textarea "Hi! This is [PERSON_NAME] with Ecoshield Pest Just a quick reminder- your free …" at bounding box center [668, 434] width 337 height 95
click at [705, 446] on textarea "Hi! This is [PERSON_NAME] with Ecoshield Pest Just a quick reminder- your free …" at bounding box center [668, 434] width 337 height 95
click at [507, 400] on textarea "Hi! This is [PERSON_NAME] with Ecoshield Pest Just a quick reminder- your free …" at bounding box center [668, 434] width 337 height 95
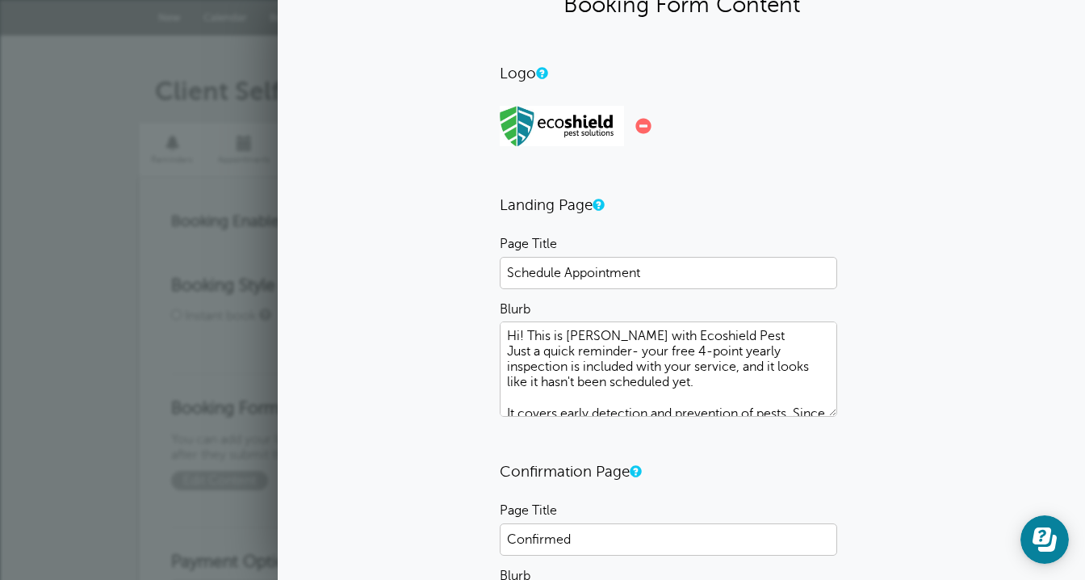
scroll to position [318, 0]
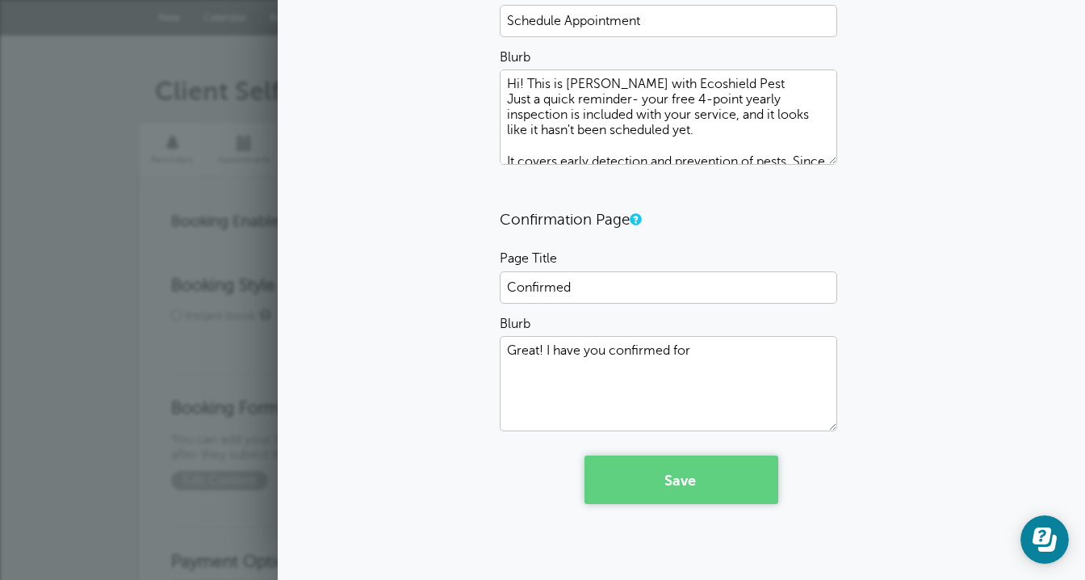
click at [655, 489] on button "Save" at bounding box center [681, 479] width 194 height 48
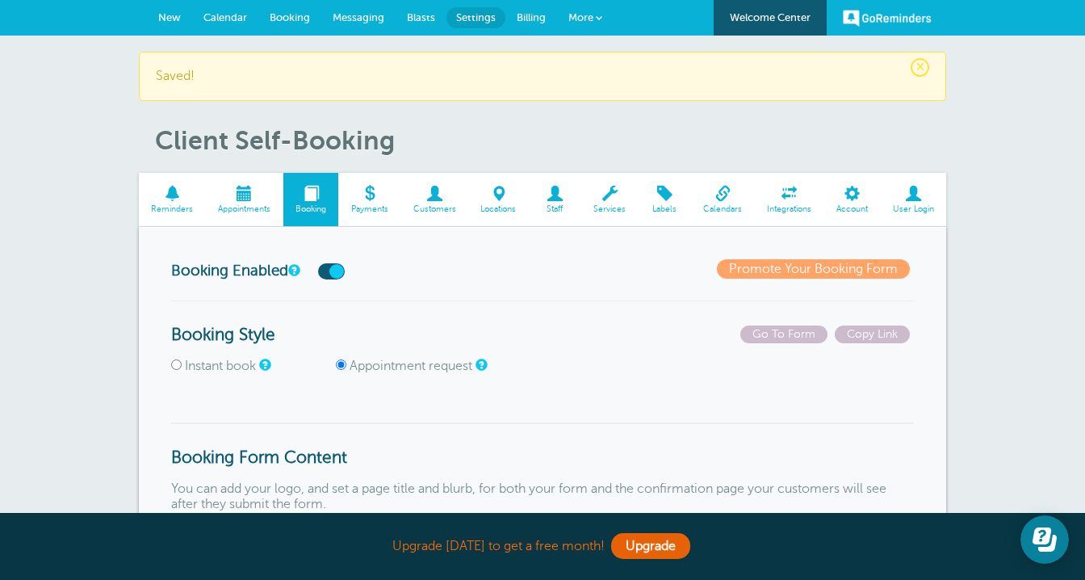
click at [168, 189] on span at bounding box center [172, 193] width 67 height 15
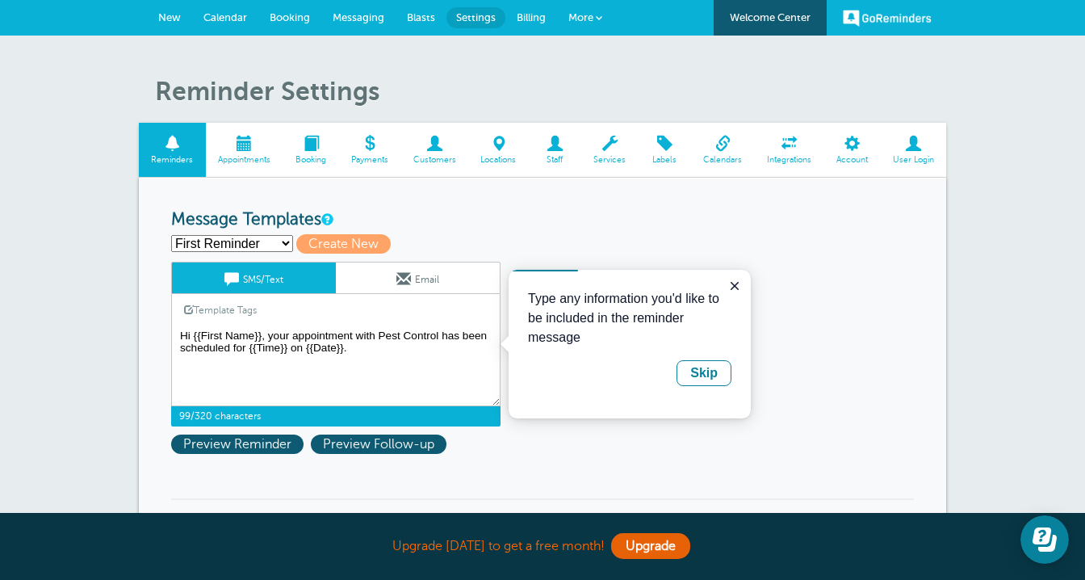
drag, startPoint x: 270, startPoint y: 337, endPoint x: 484, endPoint y: 338, distance: 214.7
click at [484, 338] on textarea "Hi {{First Name}}, your appointment with Pest Control has been scheduled for {{…" at bounding box center [335, 365] width 329 height 81
paste textarea "Hi! This is [PERSON_NAME] with Ecoshield Pest Just a quick reminder- your free …"
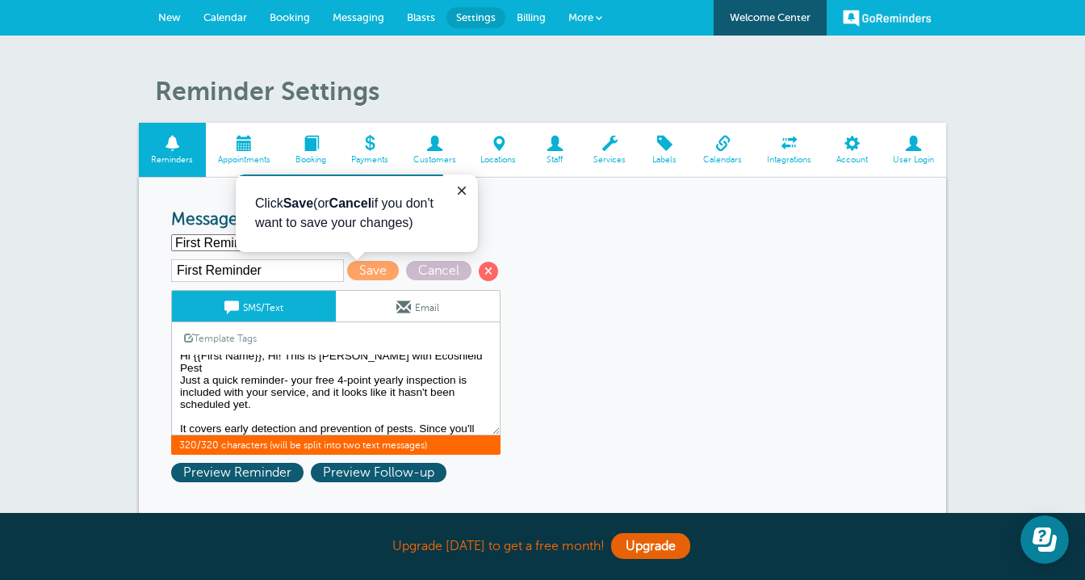
scroll to position [15, 0]
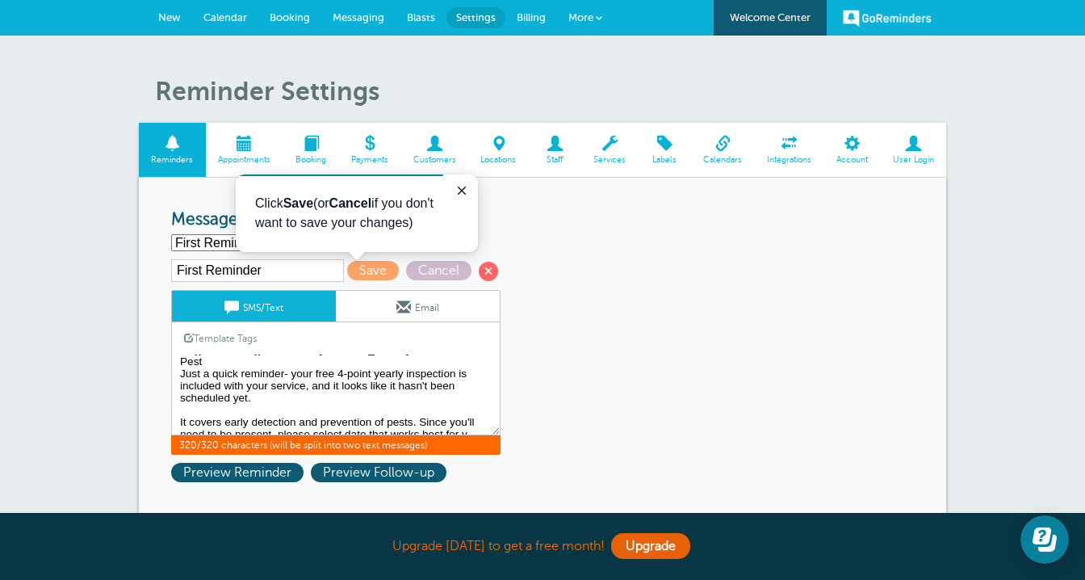
drag, startPoint x: 420, startPoint y: 413, endPoint x: 174, endPoint y: 407, distance: 245.5
click at [174, 407] on textarea "Hi {{First Name}}, your appointment with Pest Control has been scheduled for {{…" at bounding box center [335, 394] width 329 height 81
click at [237, 423] on textarea "Hi {{First Name}}, your appointment with Pest Control has been scheduled for {{…" at bounding box center [335, 394] width 329 height 81
drag, startPoint x: 428, startPoint y: 411, endPoint x: 452, endPoint y: 412, distance: 24.2
click at [428, 412] on textarea "Hi {{First Name}}, your appointment with Pest Control has been scheduled for {{…" at bounding box center [335, 394] width 329 height 81
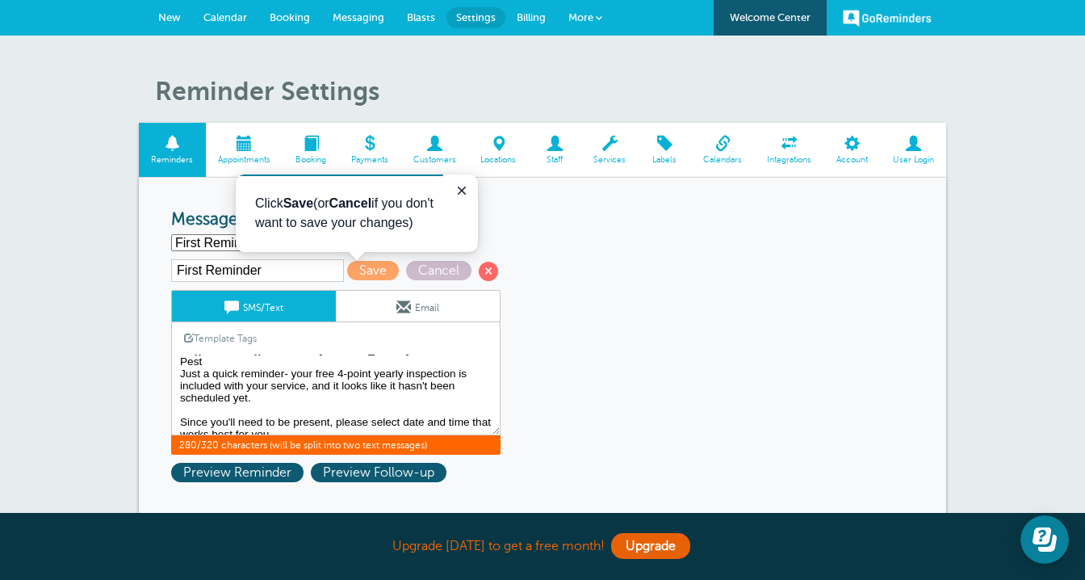
click at [279, 427] on textarea "Hi {{First Name}}, your appointment with Pest Control has been scheduled for {{…" at bounding box center [335, 394] width 329 height 81
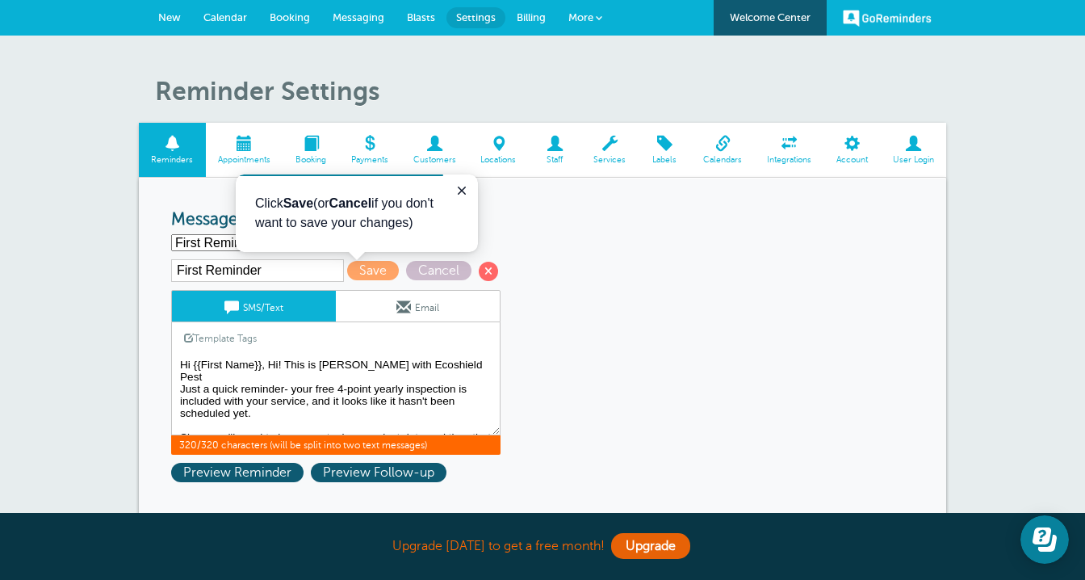
click at [287, 365] on textarea "Hi {{First Name}}, your appointment with Pest Control has been scheduled for {{…" at bounding box center [335, 394] width 329 height 81
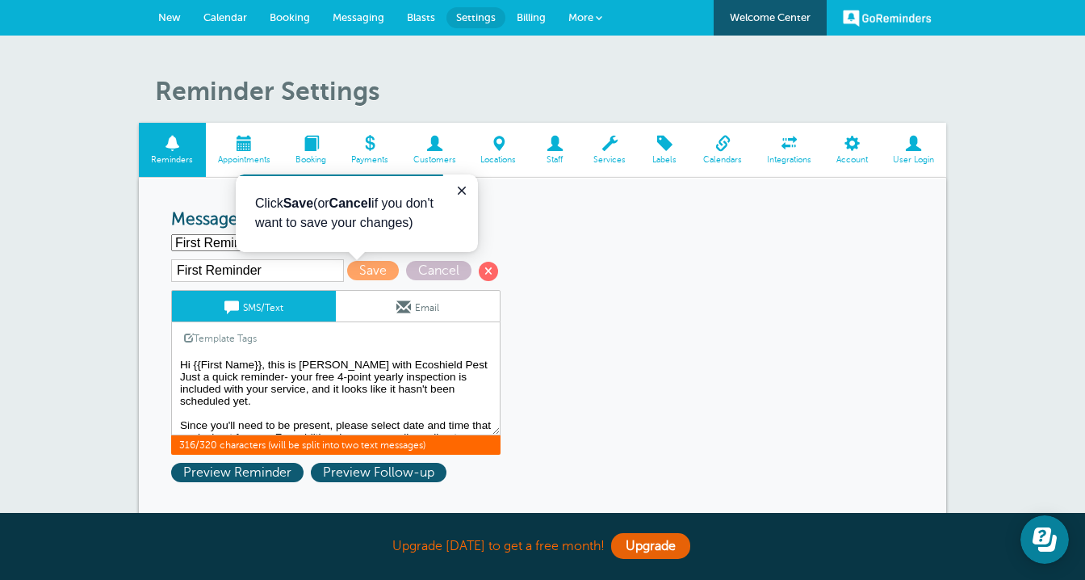
scroll to position [15, 0]
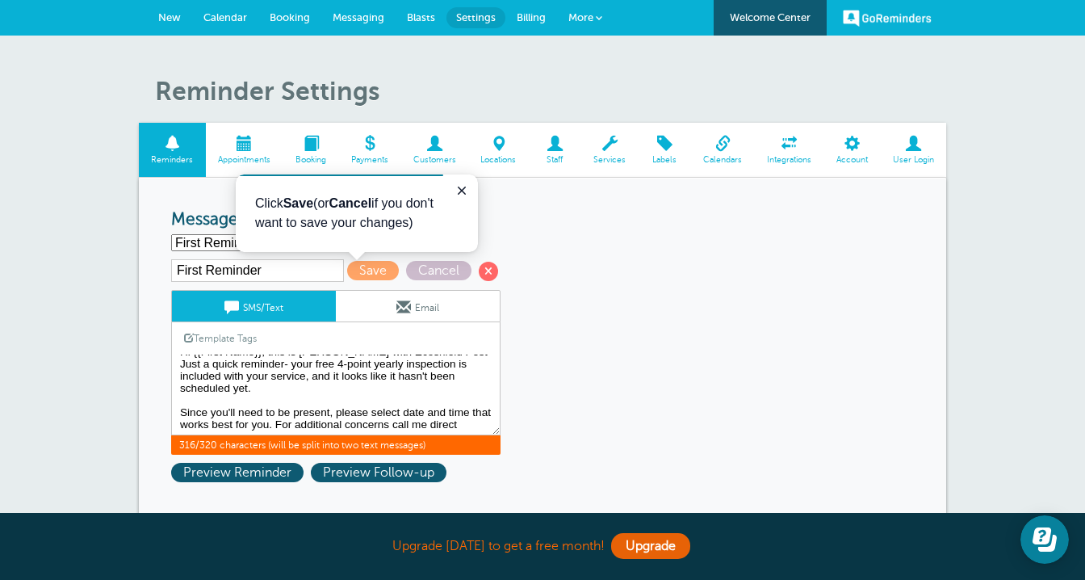
click at [178, 412] on textarea "Hi {{First Name}}, your appointment with Pest Control has been scheduled for {{…" at bounding box center [335, 394] width 329 height 81
click at [465, 422] on textarea "Hi {{First Name}}, your appointment with Pest Control has been scheduled for {{…" at bounding box center [335, 394] width 329 height 81
drag, startPoint x: 393, startPoint y: 425, endPoint x: 276, endPoint y: 421, distance: 117.1
click at [276, 421] on textarea "Hi {{First Name}}, your appointment with Pest Control has been scheduled for {{…" at bounding box center [335, 394] width 329 height 81
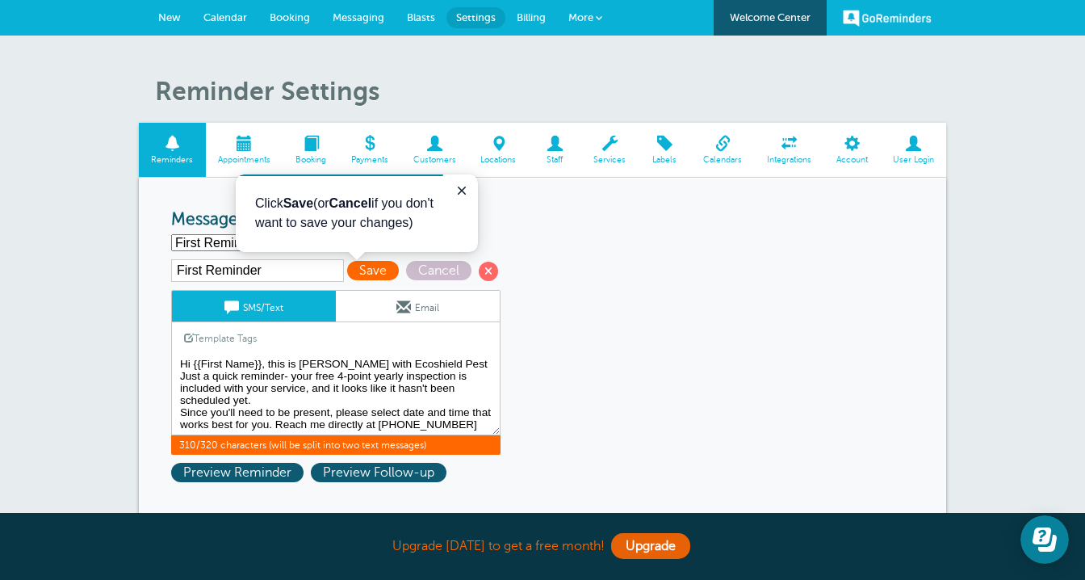
type textarea "Hi {{First Name}}, this is [PERSON_NAME] with Ecoshield Pest Just a quick remin…"
click at [359, 268] on span "Save" at bounding box center [373, 270] width 52 height 19
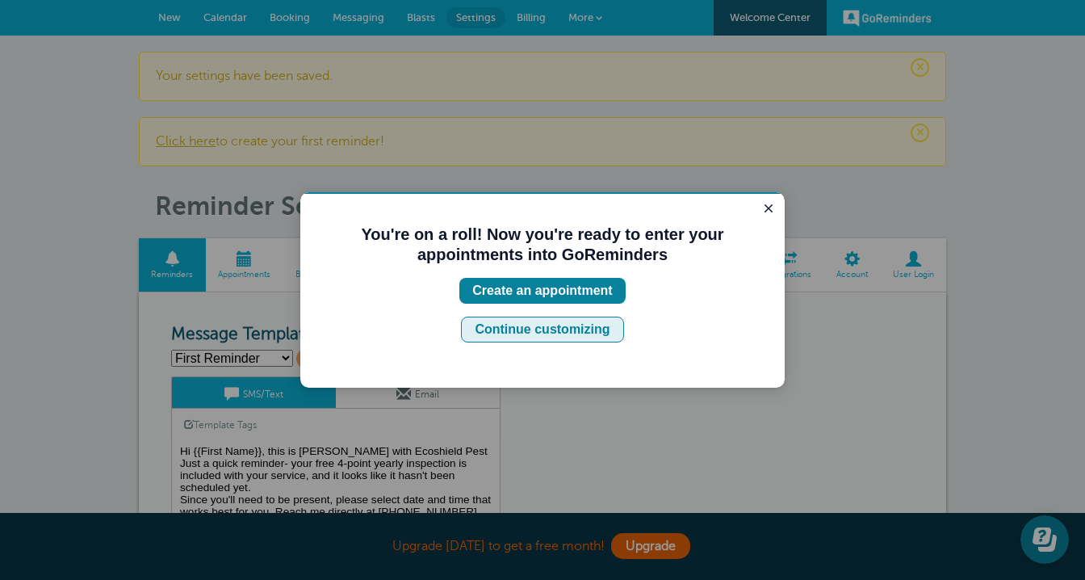
click at [571, 326] on div "Continue customizing" at bounding box center [542, 329] width 135 height 19
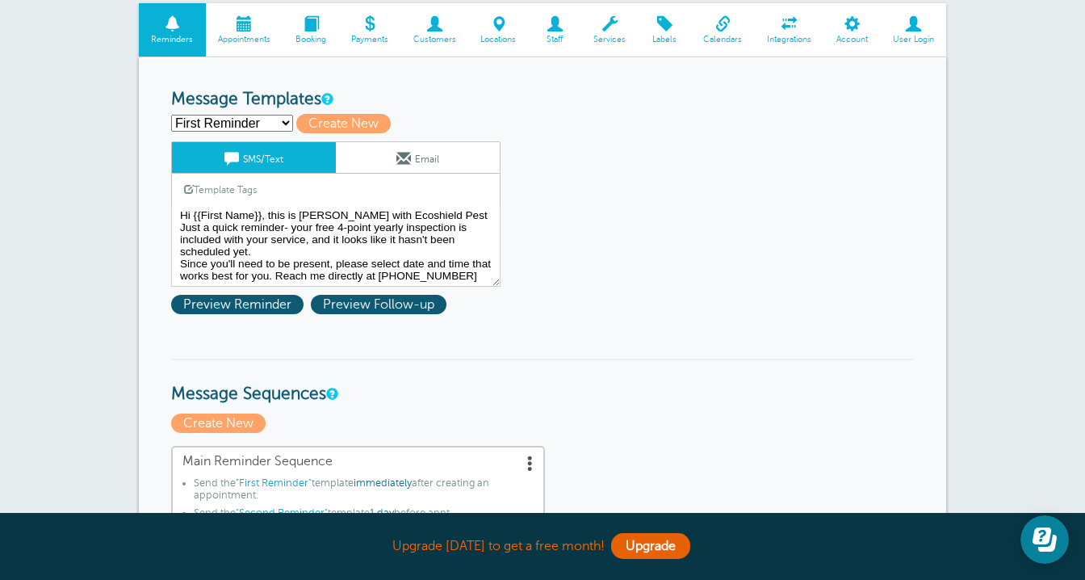
scroll to position [240, 0]
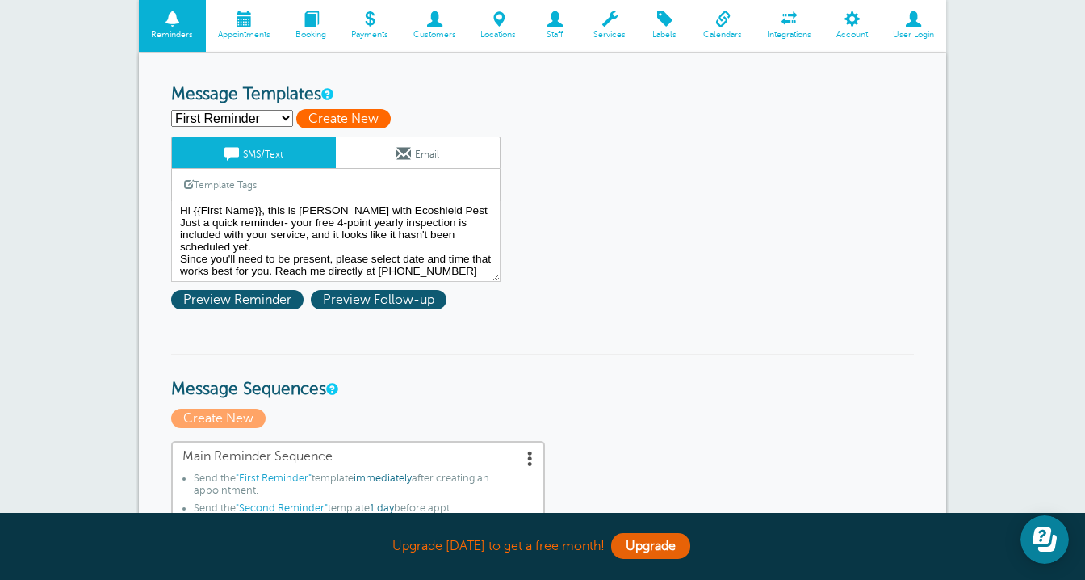
click at [329, 114] on span "Create New" at bounding box center [343, 118] width 94 height 19
select select
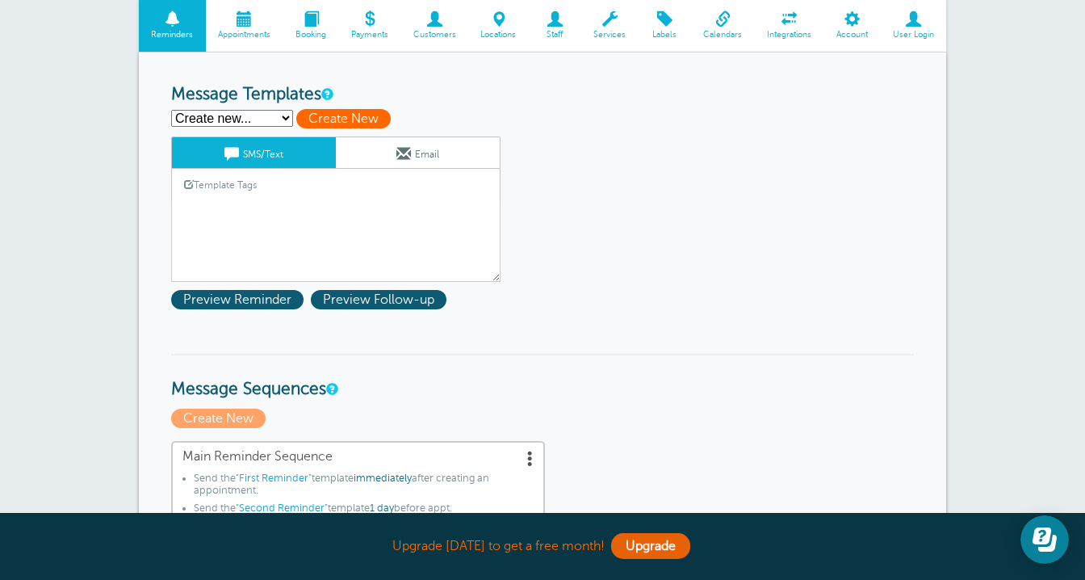
scroll to position [0, 0]
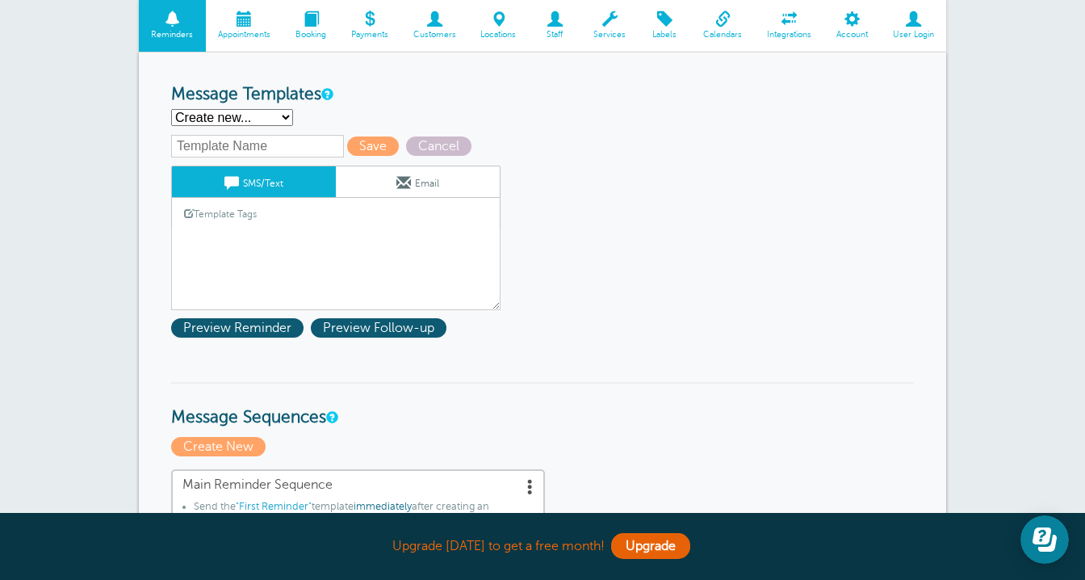
click at [283, 114] on select "First Reminder Second Reminder Third Reminder Create new..." at bounding box center [232, 117] width 122 height 17
select select "163696"
click at [171, 109] on select "First Reminder Second Reminder Third Reminder Create new..." at bounding box center [232, 117] width 122 height 17
type input "Second Reminder"
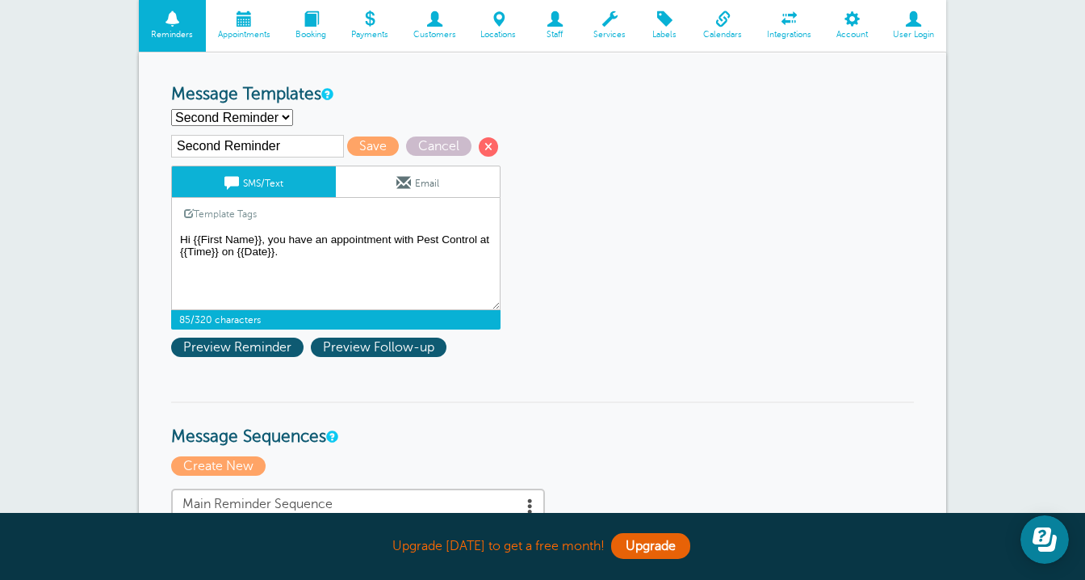
click at [417, 240] on textarea "Hi {{First Name}}, this is Ann with Ecoshield Pest Just a quick reminder- your …" at bounding box center [335, 269] width 329 height 81
click at [287, 239] on textarea "Hi {{First Name}}, this is Ann with Ecoshield Pest Just a quick reminder- your …" at bounding box center [335, 269] width 329 height 81
drag, startPoint x: 404, startPoint y: 256, endPoint x: 179, endPoint y: 253, distance: 225.2
click at [179, 253] on textarea "Hi {{First Name}}, this is Ann with Ecoshield Pest Just a quick reminder- your …" at bounding box center [335, 269] width 329 height 81
click at [267, 242] on textarea "Hi {{First Name}}, this is Ann with Ecoshield Pest Just a quick reminder- your …" at bounding box center [335, 269] width 329 height 81
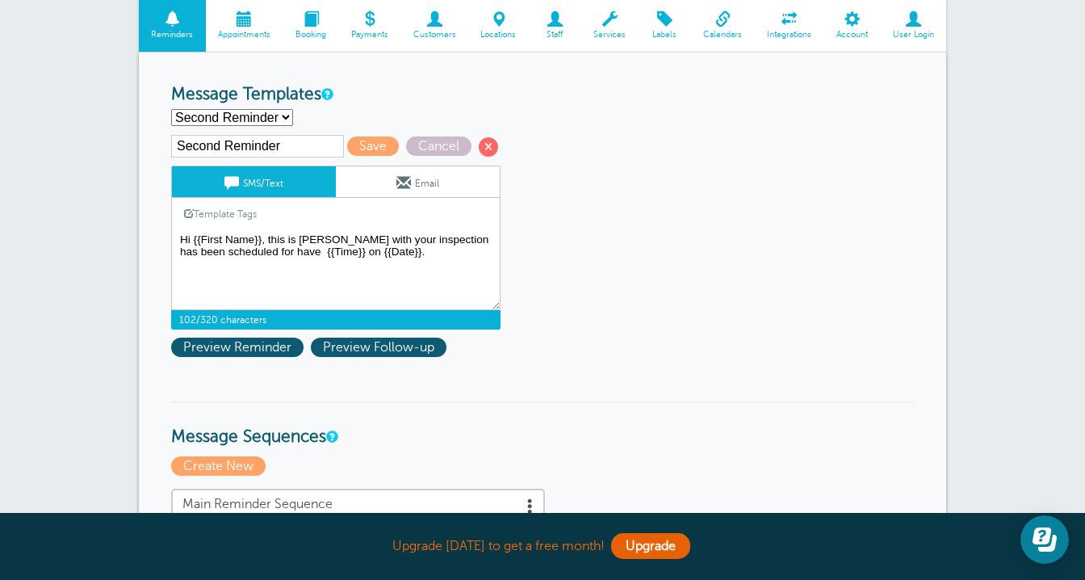
paste textarea "an appointment with Ecoshield Pest Control at"
click at [444, 241] on textarea "Hi {{First Name}}, this is Ann with Ecoshield Pest Just a quick reminder- your …" at bounding box center [335, 269] width 329 height 81
click at [482, 253] on textarea "Hi {{First Name}}, this is Ann with Ecoshield Pest Just a quick reminder- your …" at bounding box center [335, 269] width 329 height 81
drag, startPoint x: 362, startPoint y: 269, endPoint x: 178, endPoint y: 241, distance: 185.4
click at [178, 241] on textarea "Hi {{First Name}}, this is Ann with Ecoshield Pest Just a quick reminder- your …" at bounding box center [335, 269] width 329 height 81
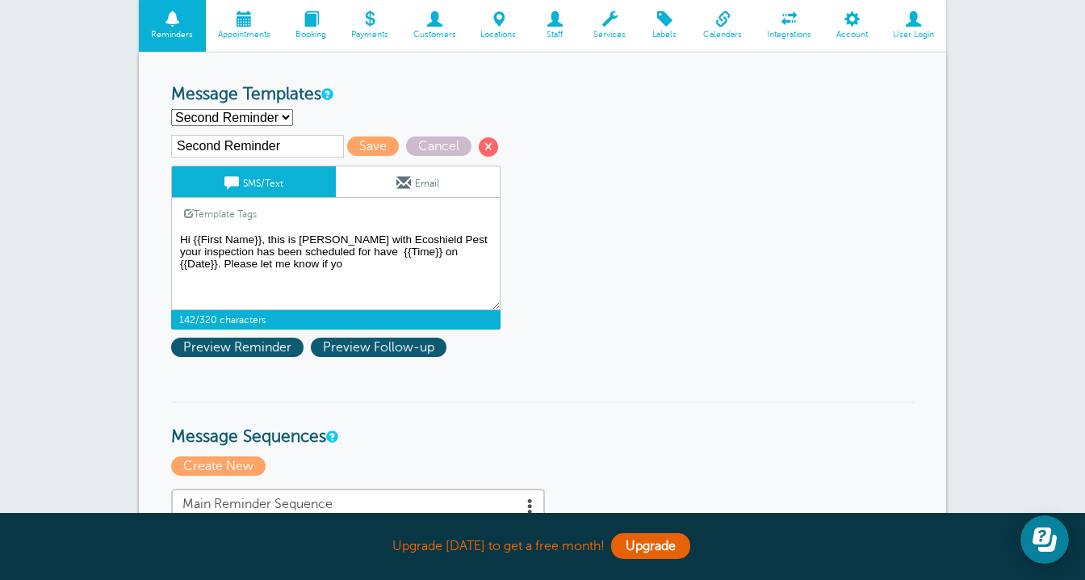
drag, startPoint x: 320, startPoint y: 274, endPoint x: 160, endPoint y: 207, distance: 173.3
paste textarea "ello {{First Name}}, this is Ann with Ecoshield Pest. Your inspection is schedu…"
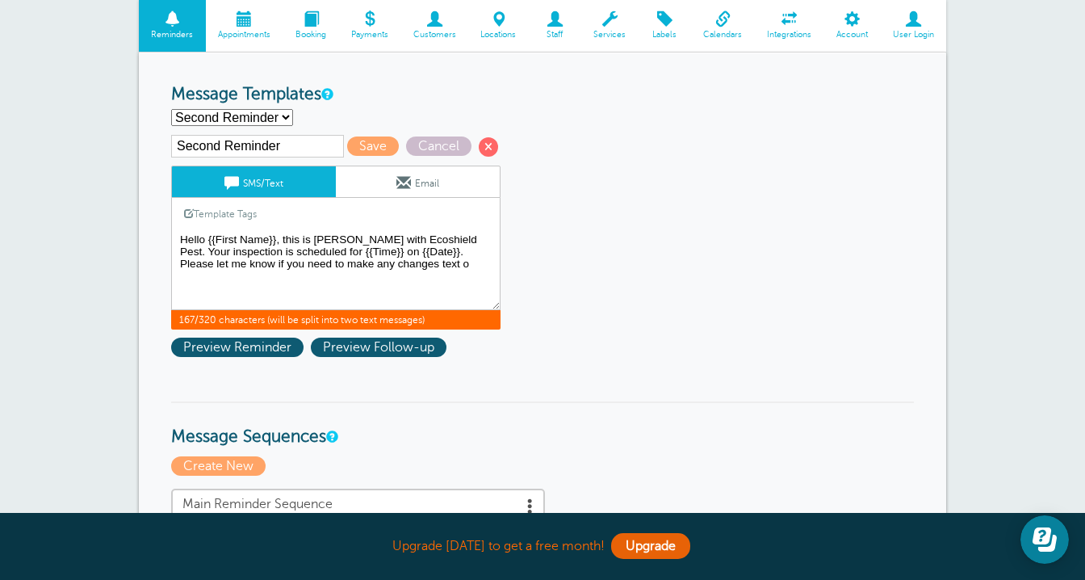
drag, startPoint x: 430, startPoint y: 283, endPoint x: 160, endPoint y: 231, distance: 275.5
paste textarea "If you need to make any changes, please call or text me at 954-218-3663."
type textarea "Hello {{First Name}}, this is Ann with Ecoshield Pest. Your inspection is sched…"
click at [350, 147] on span "Save" at bounding box center [373, 145] width 52 height 19
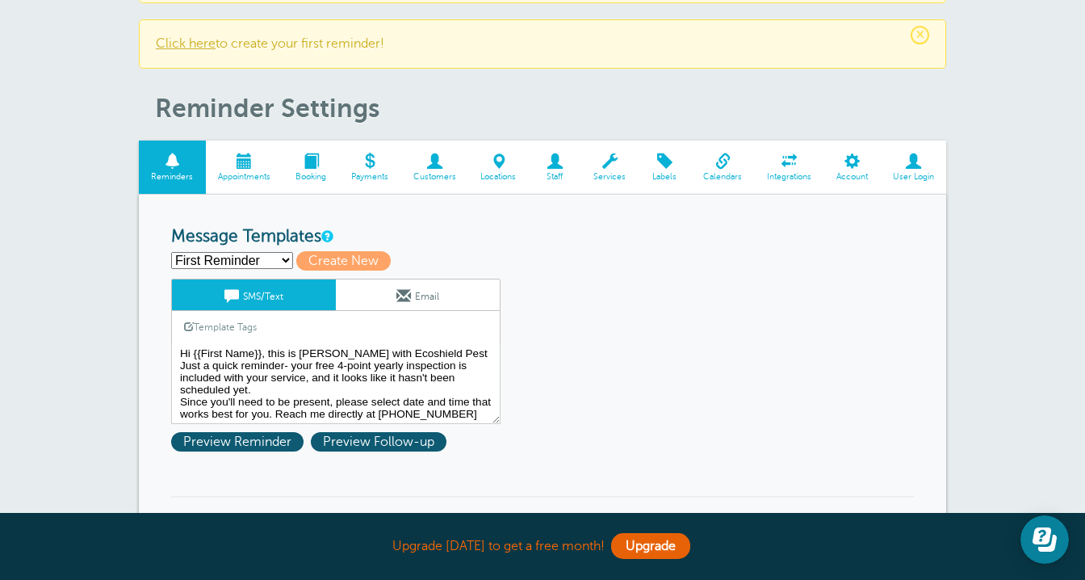
scroll to position [103, 0]
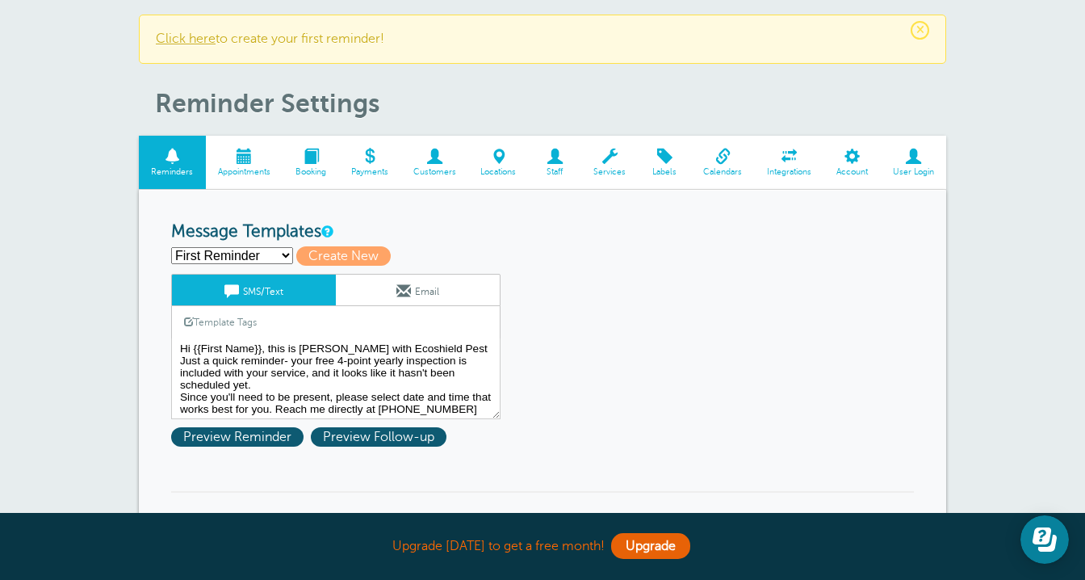
click at [276, 253] on select "First Reminder Second Reminder Third Reminder Create new..." at bounding box center [232, 255] width 122 height 17
select select "163696"
click at [171, 247] on select "First Reminder Second Reminder Third Reminder Create new..." at bounding box center [232, 255] width 122 height 17
type input "Second Reminder"
type textarea "Hello {{First Name}}, this is [PERSON_NAME] with Ecoshield Pest. Your inspectio…"
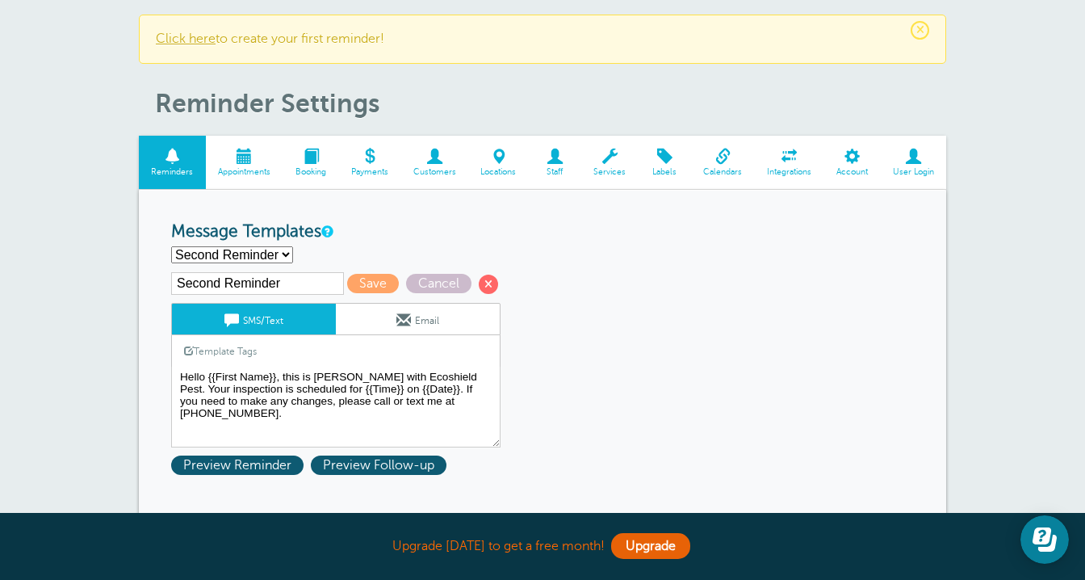
click at [258, 252] on select "First Reminder Second Reminder Third Reminder Create new..." at bounding box center [232, 254] width 122 height 17
click at [277, 469] on span "Preview Reminder" at bounding box center [237, 464] width 132 height 19
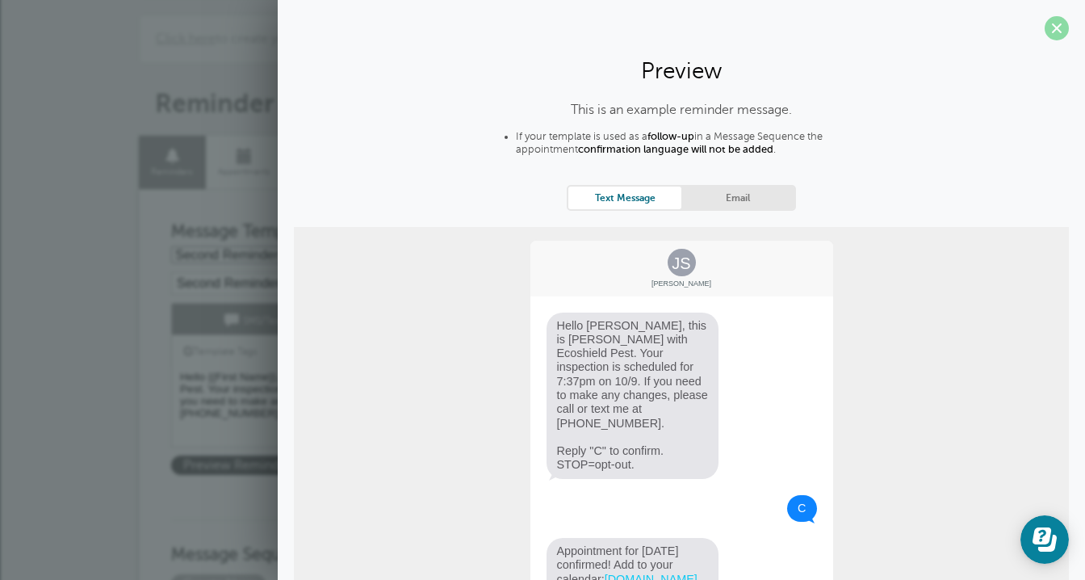
click at [1060, 24] on span at bounding box center [1057, 28] width 24 height 24
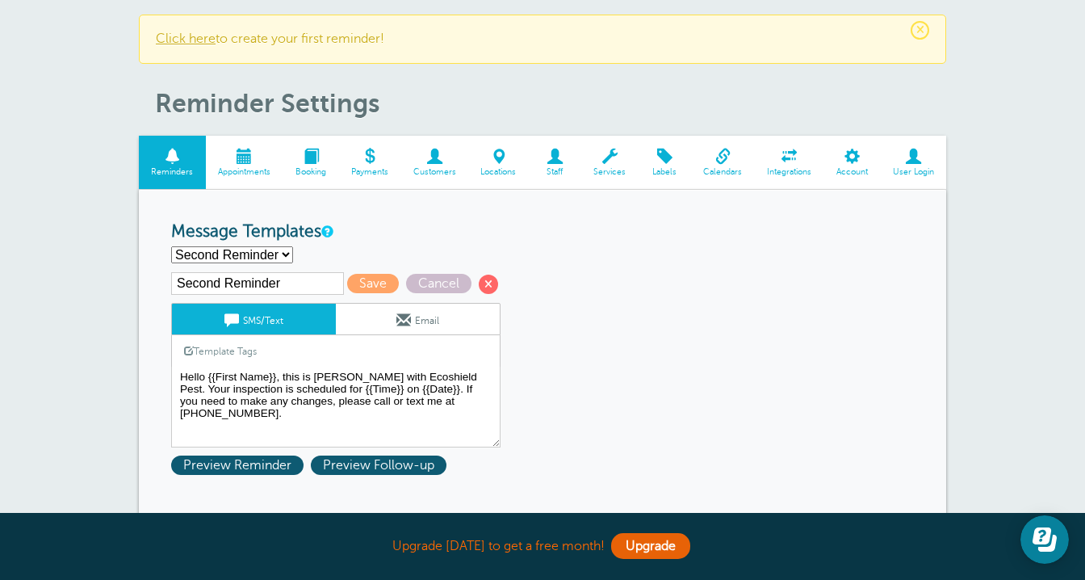
click at [269, 258] on select "First Reminder Second Reminder Third Reminder Create new..." at bounding box center [232, 254] width 122 height 17
select select "163694"
click at [171, 246] on select "First Reminder Second Reminder Third Reminder Create new..." at bounding box center [232, 254] width 122 height 17
type input "First Reminder"
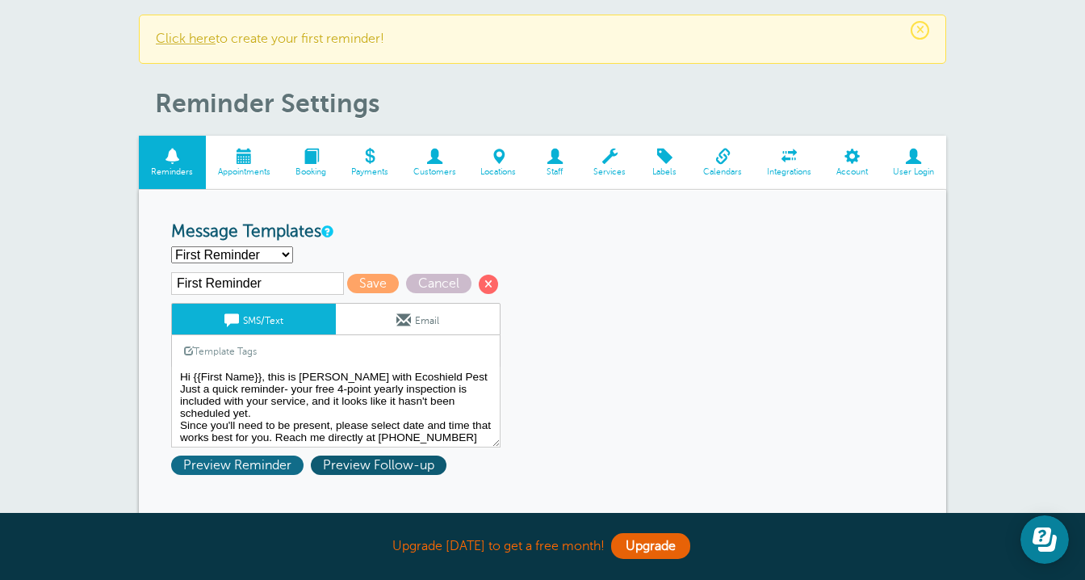
click at [282, 467] on span "Preview Reminder" at bounding box center [237, 464] width 132 height 19
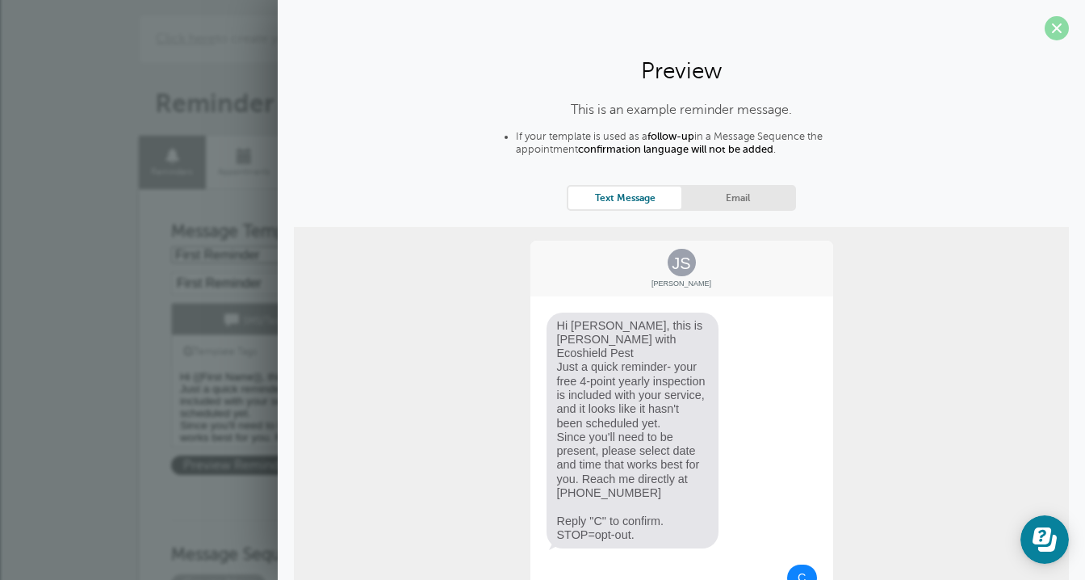
click at [1060, 31] on span at bounding box center [1057, 28] width 24 height 24
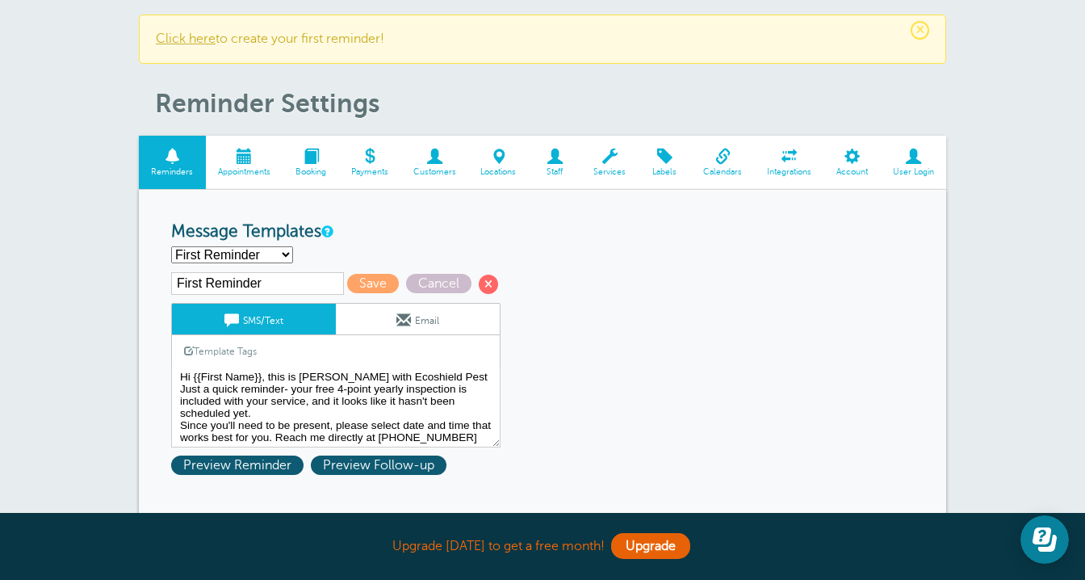
scroll to position [3, 0]
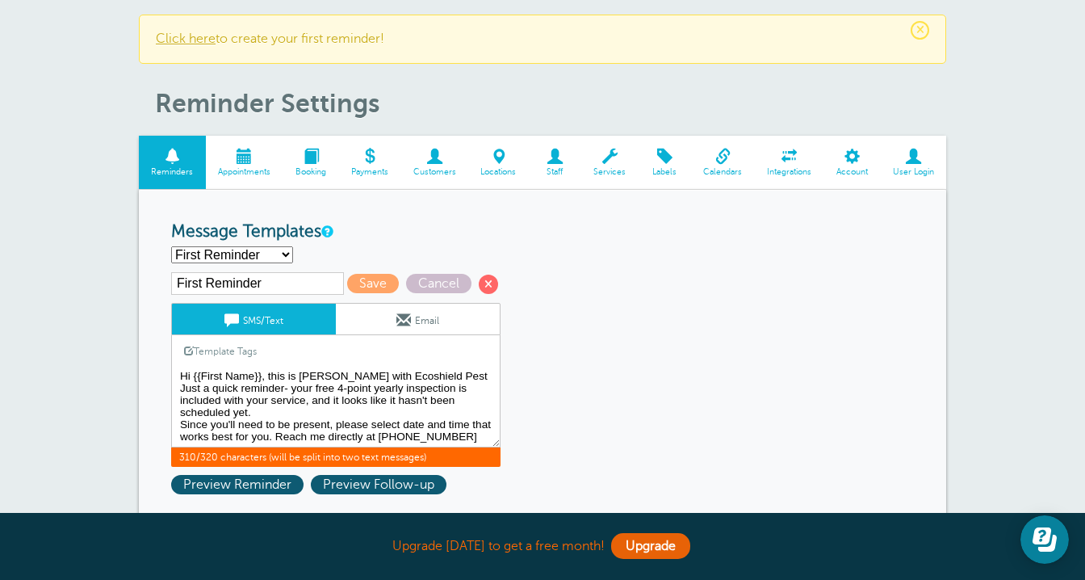
drag, startPoint x: 457, startPoint y: 441, endPoint x: 174, endPoint y: 377, distance: 289.7
click at [174, 377] on textarea "Hi {{First Name}}, this is Ann with Ecoshield Pest Just a quick reminder- your …" at bounding box center [335, 407] width 329 height 81
click at [238, 384] on textarea "Hi {{First Name}}, this is Ann with Ecoshield Pest Just a quick reminder- your …" at bounding box center [335, 407] width 329 height 81
drag, startPoint x: 449, startPoint y: 441, endPoint x: 168, endPoint y: 358, distance: 292.8
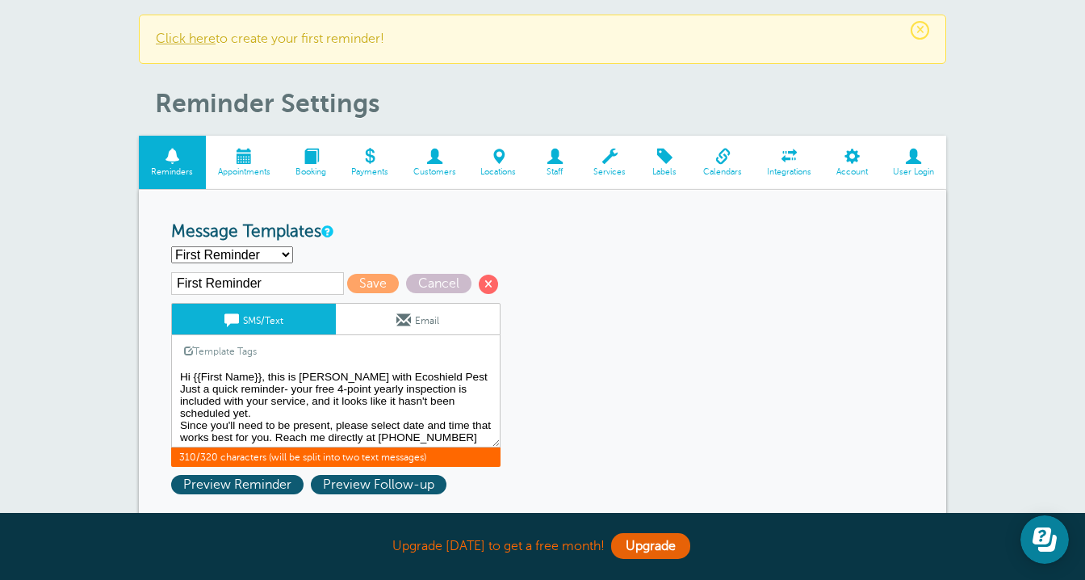
paste textarea ". Just a quick reminder—your free 4-point yearly inspection is included with yo…"
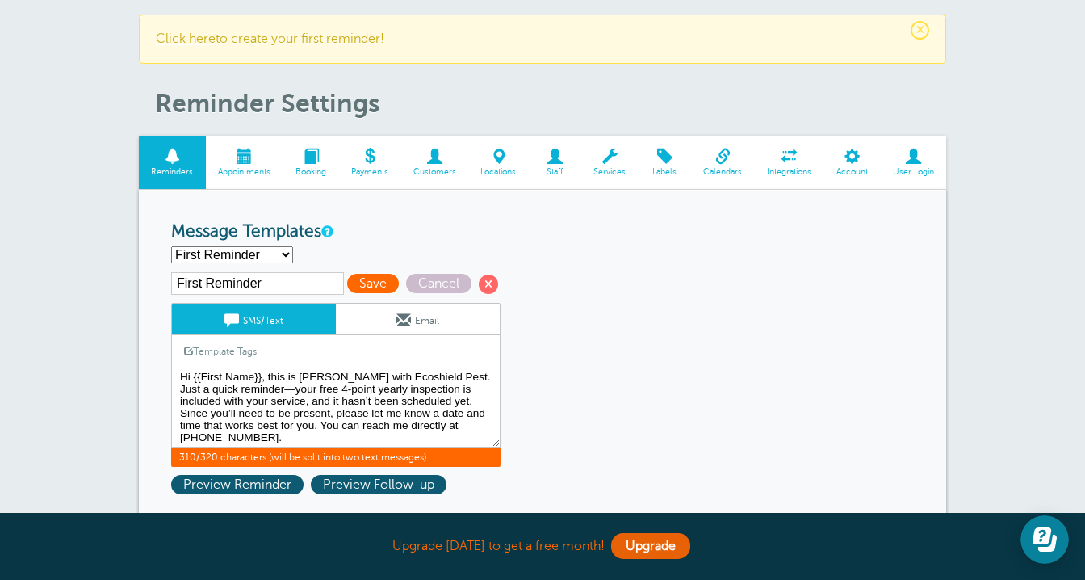
type textarea "Hi {{First Name}}, this is [PERSON_NAME] with Ecoshield Pest. Just a quick remi…"
click at [347, 280] on span "Save" at bounding box center [373, 283] width 52 height 19
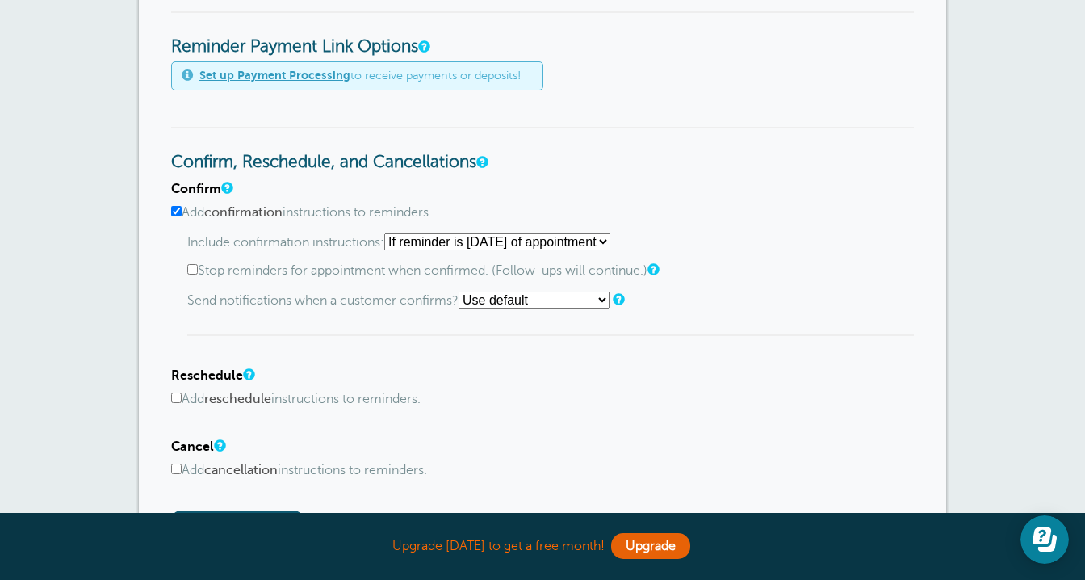
scroll to position [817, 0]
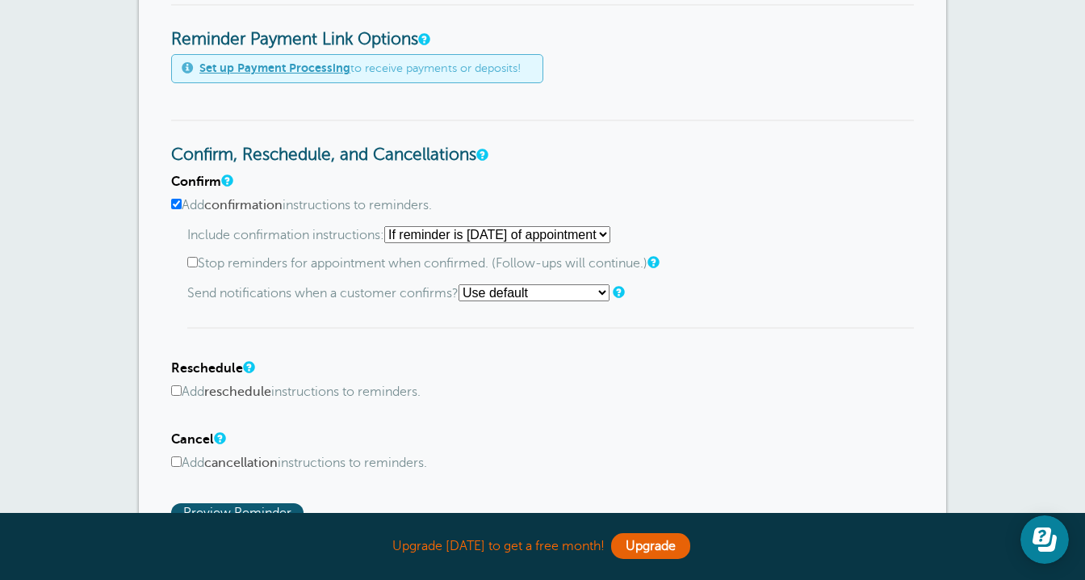
click at [178, 393] on input "Add reschedule instructions to reminders." at bounding box center [176, 390] width 10 height 10
checkbox input "true"
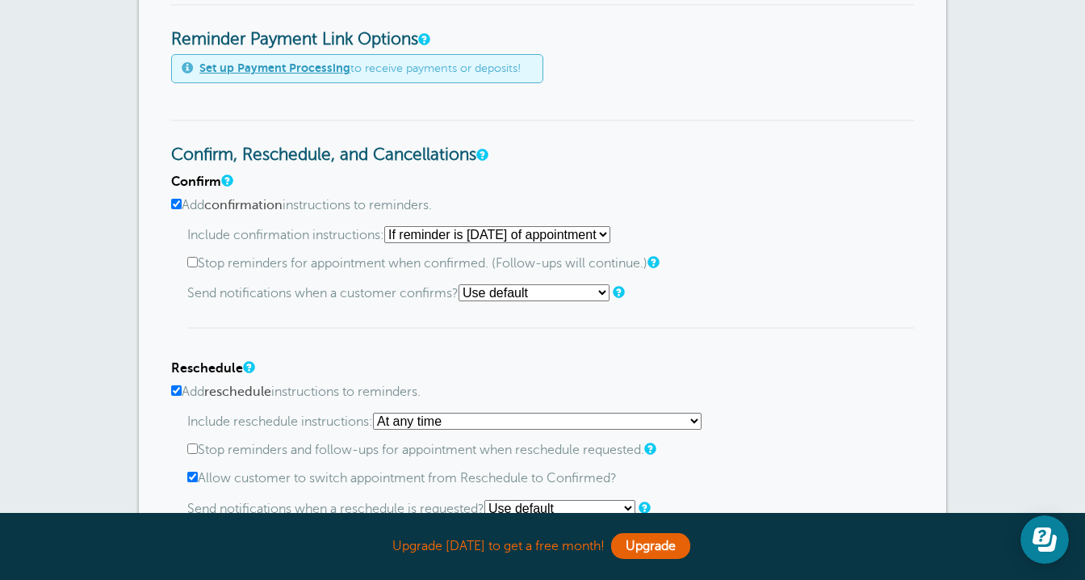
click at [178, 207] on input "Add confirmation instructions to reminders." at bounding box center [176, 204] width 10 height 10
checkbox input "false"
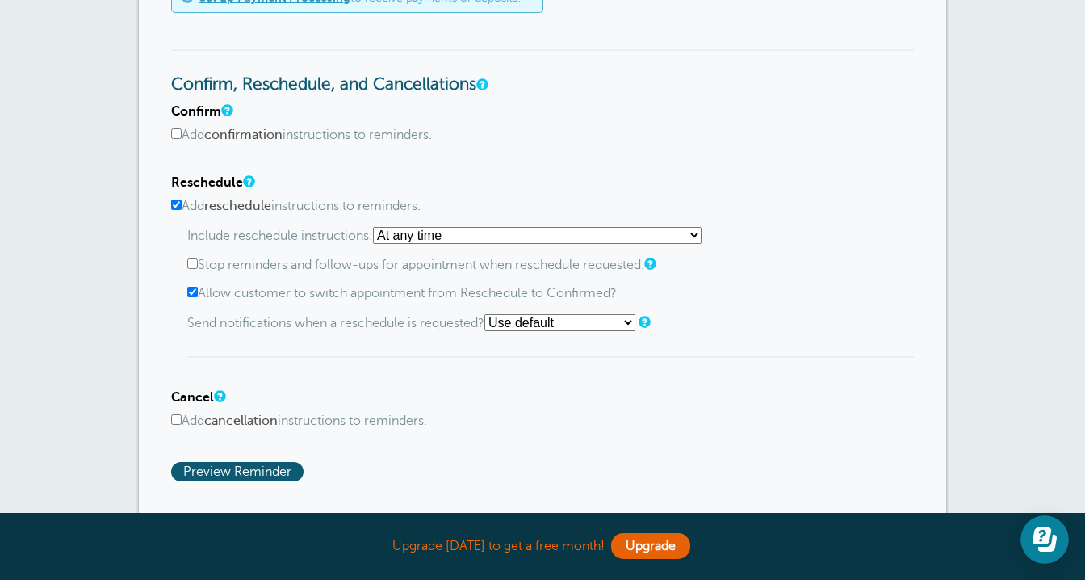
scroll to position [892, 0]
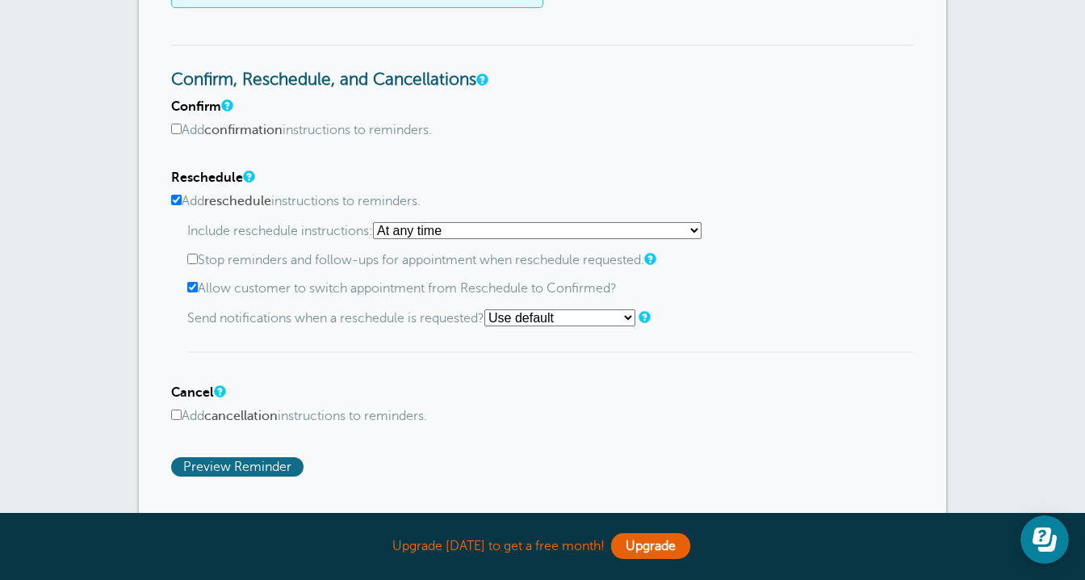
click at [196, 469] on span "Preview Reminder" at bounding box center [237, 466] width 132 height 19
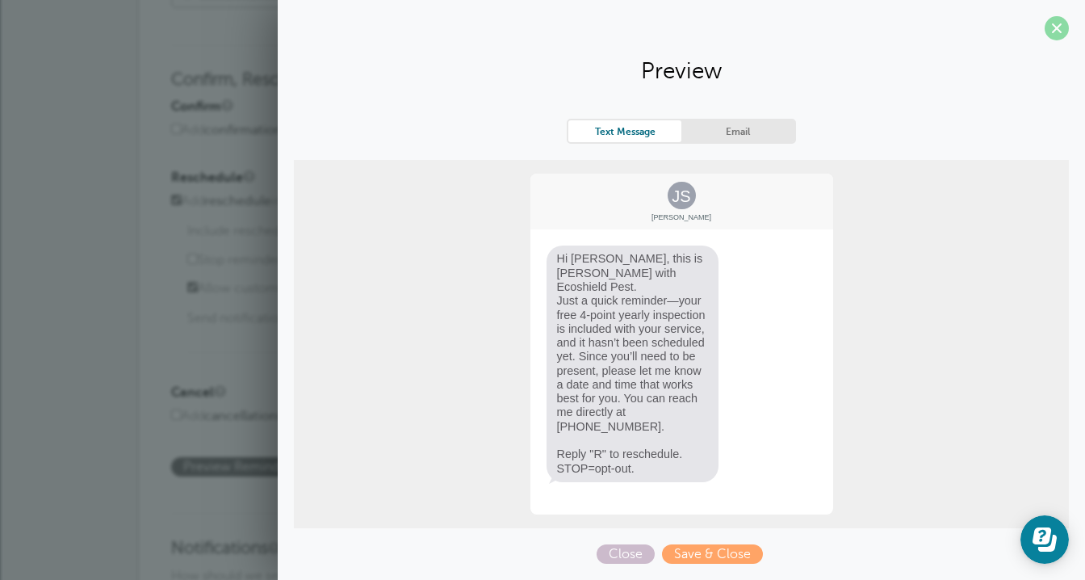
click at [1060, 26] on span at bounding box center [1057, 28] width 24 height 24
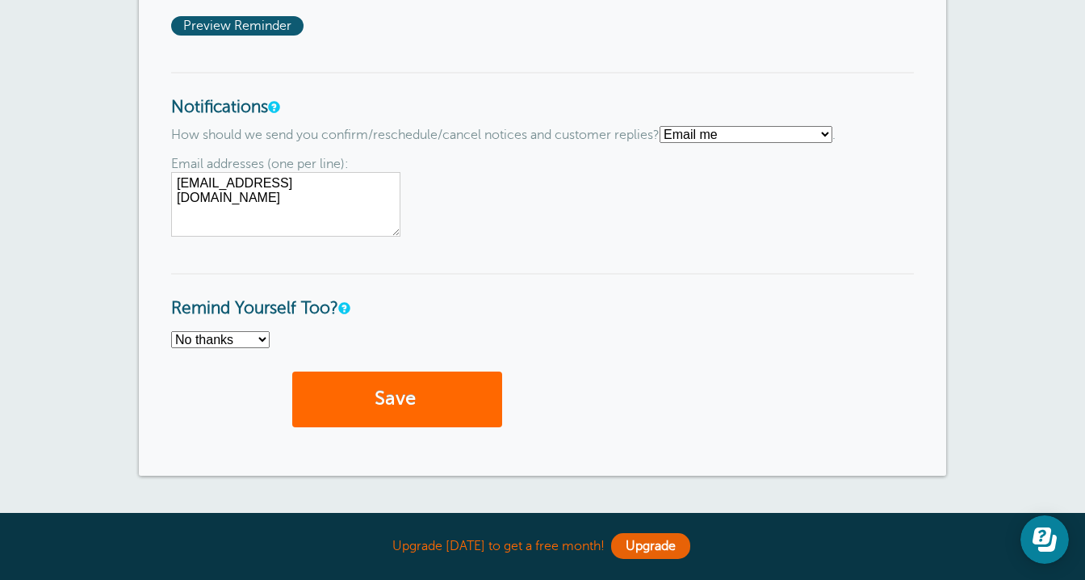
scroll to position [1334, 0]
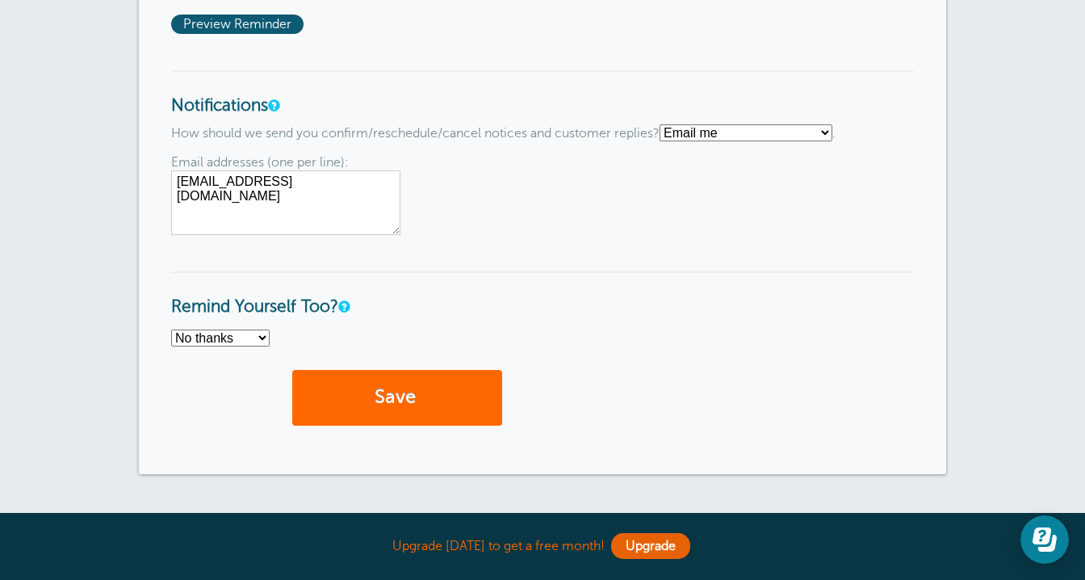
click at [764, 137] on select "Text me Email me Don't send me notifications" at bounding box center [746, 132] width 173 height 17
select select "4"
click at [667, 128] on select "Text me Email me Don't send me notifications" at bounding box center [746, 132] width 173 height 17
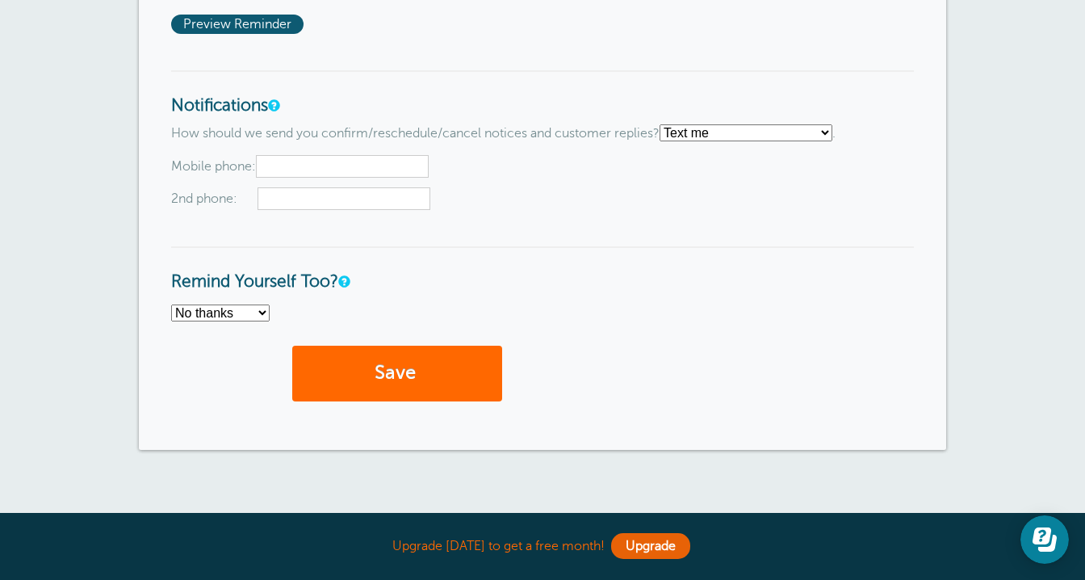
click at [307, 170] on input "text" at bounding box center [342, 166] width 173 height 23
type input "9542183663"
click at [340, 393] on button "Save" at bounding box center [397, 374] width 210 height 56
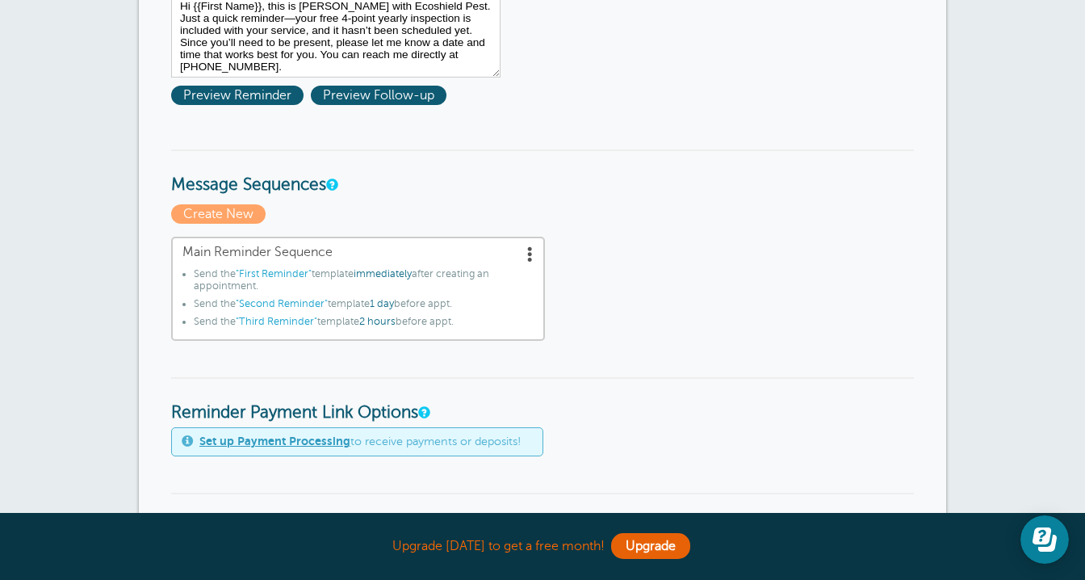
scroll to position [446, 0]
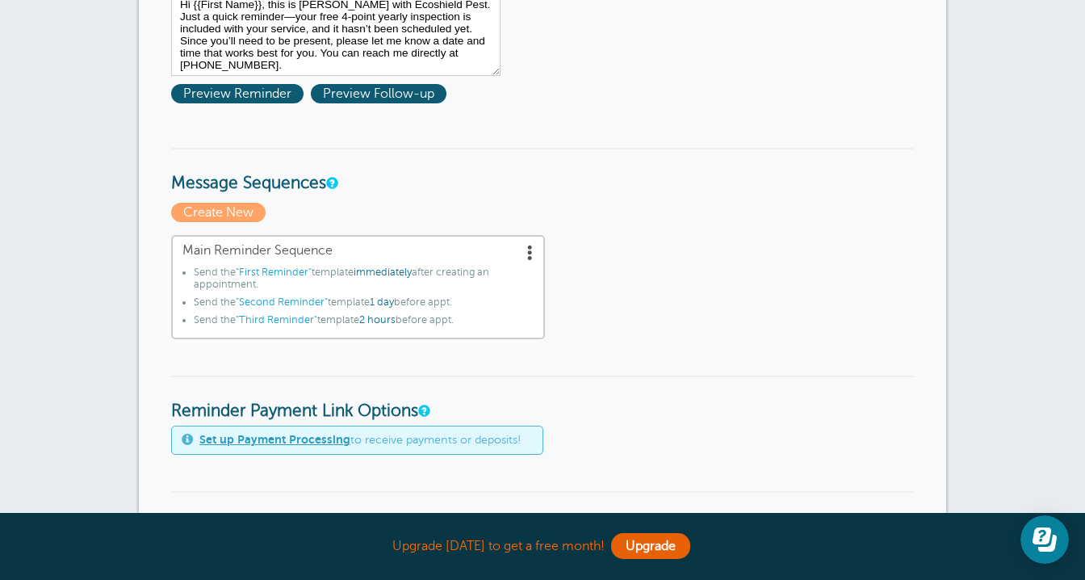
click at [528, 254] on span at bounding box center [530, 252] width 16 height 16
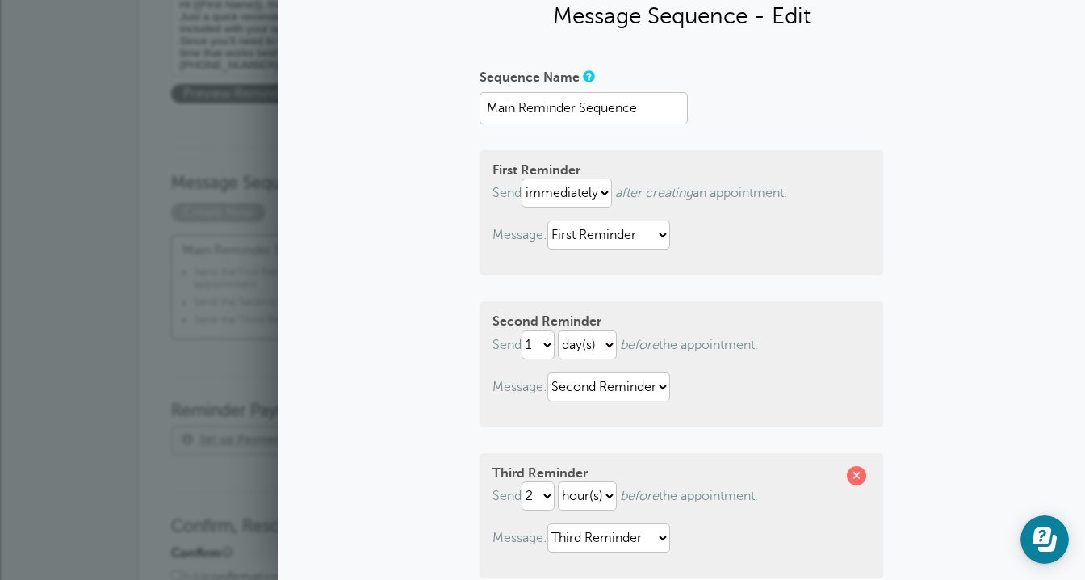
scroll to position [57, 0]
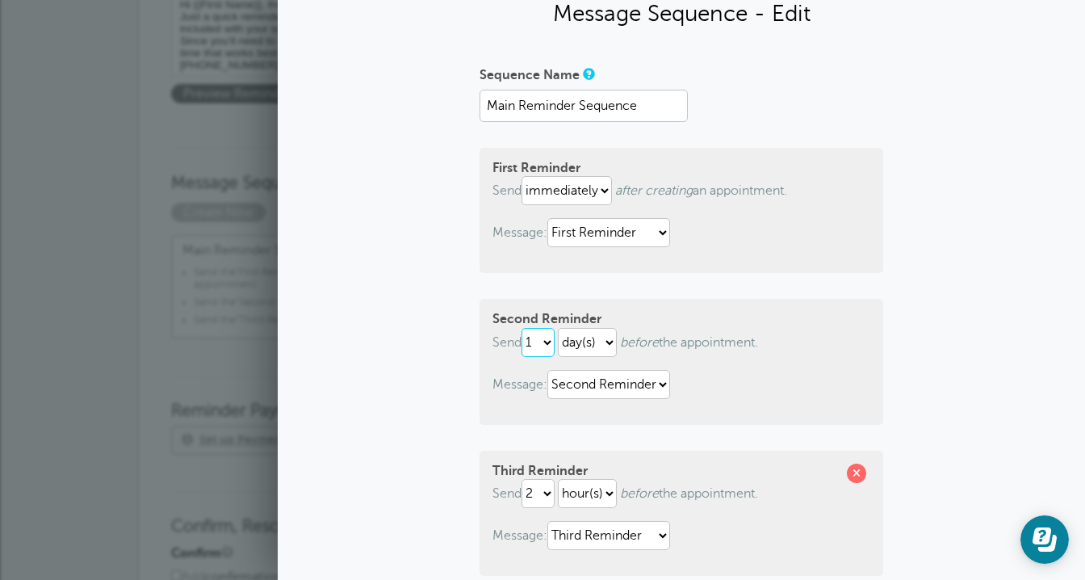
click at [547, 344] on select "1 2 3 4 5 6 7 8 9 10 11 12 13 14 15 16 17 18 19 20 21 22 23 24 25 26 27 28 29 30" at bounding box center [538, 342] width 33 height 29
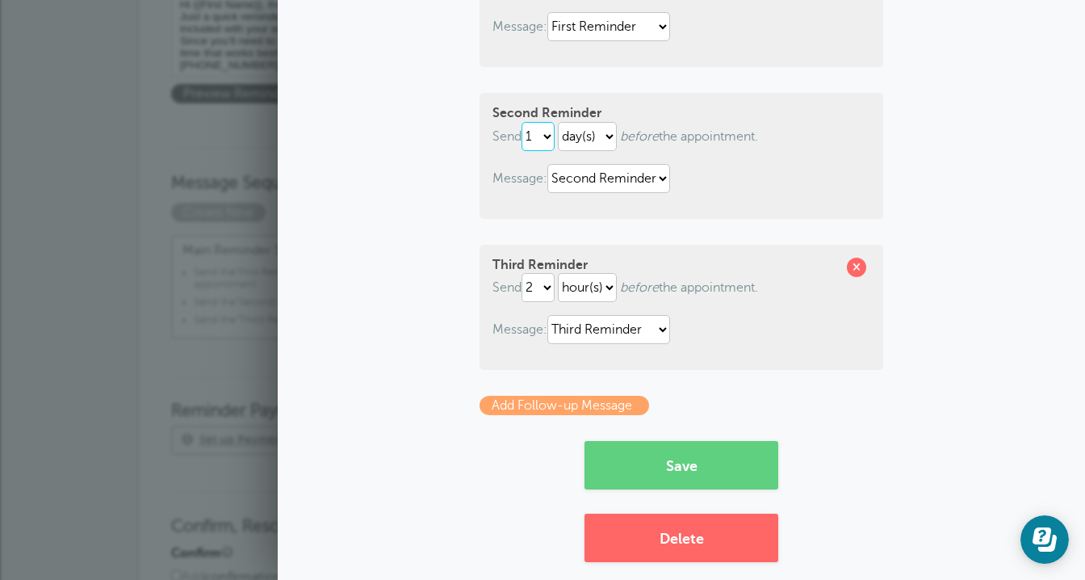
scroll to position [266, 0]
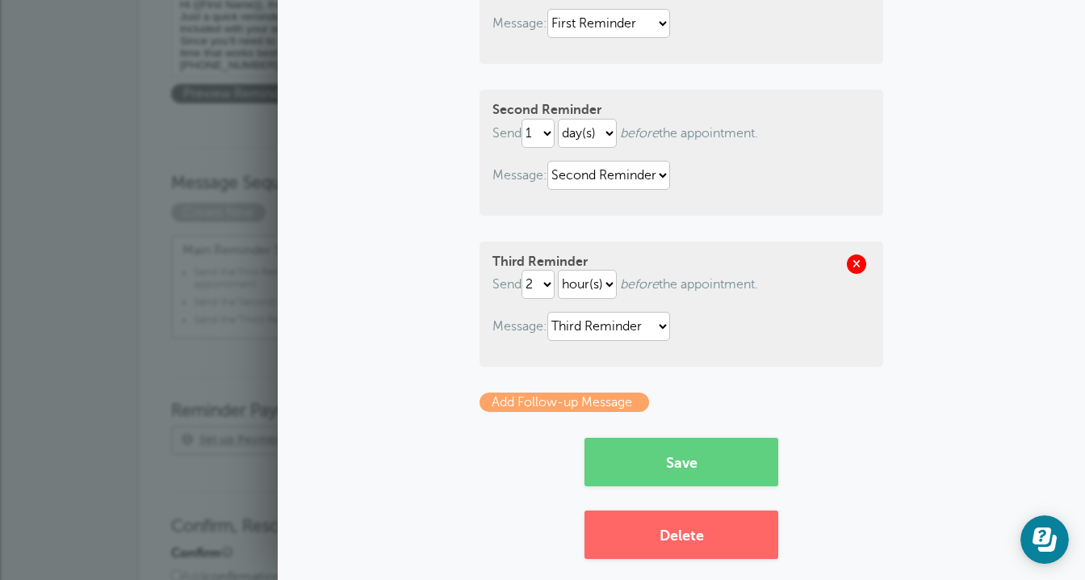
click at [863, 268] on span at bounding box center [856, 263] width 19 height 19
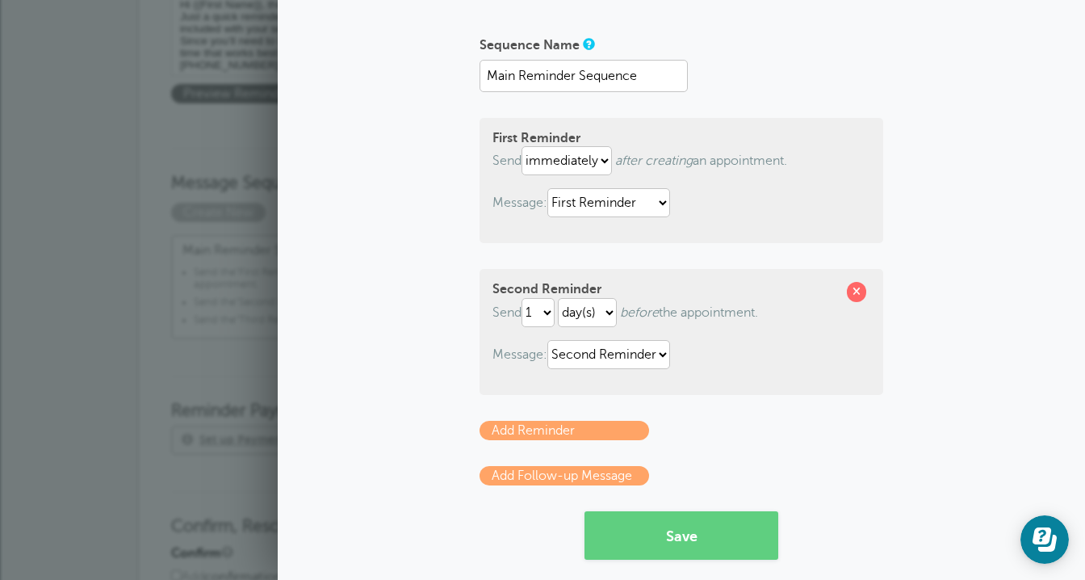
scroll to position [85, 0]
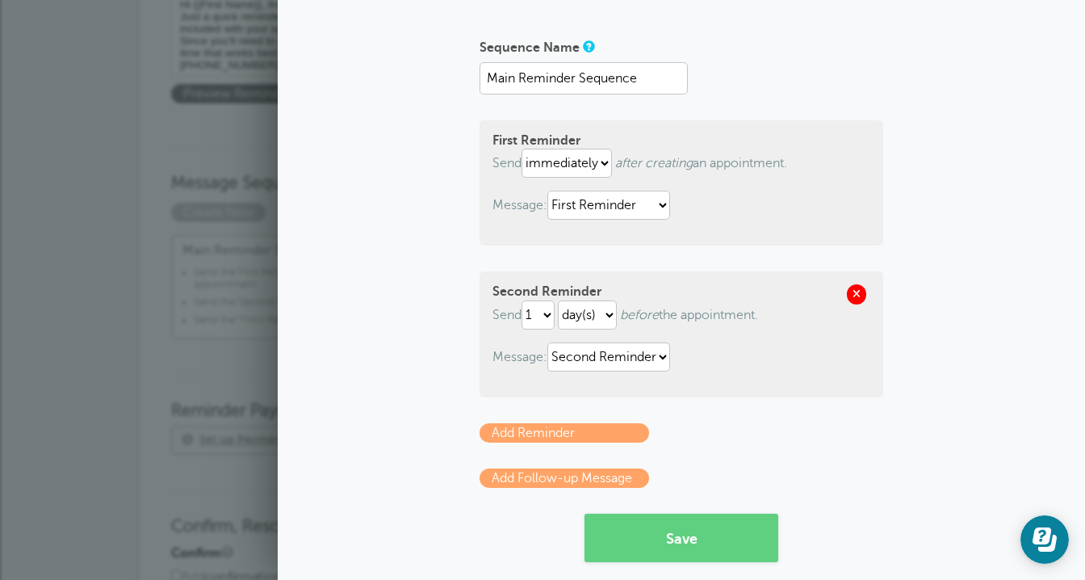
click at [860, 290] on span at bounding box center [856, 293] width 19 height 19
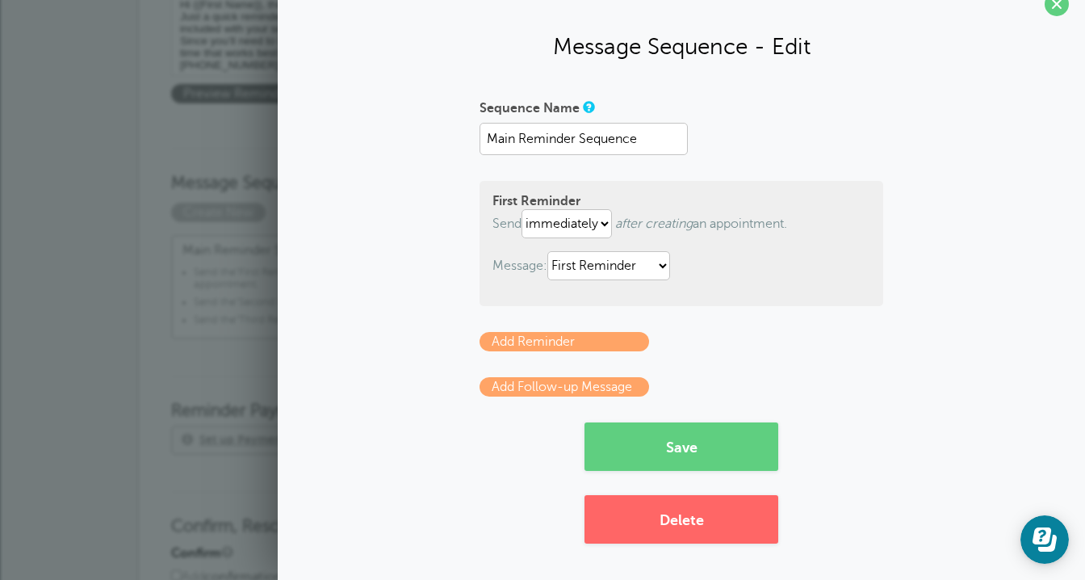
scroll to position [25, 0]
click at [661, 438] on button "Save" at bounding box center [681, 446] width 194 height 48
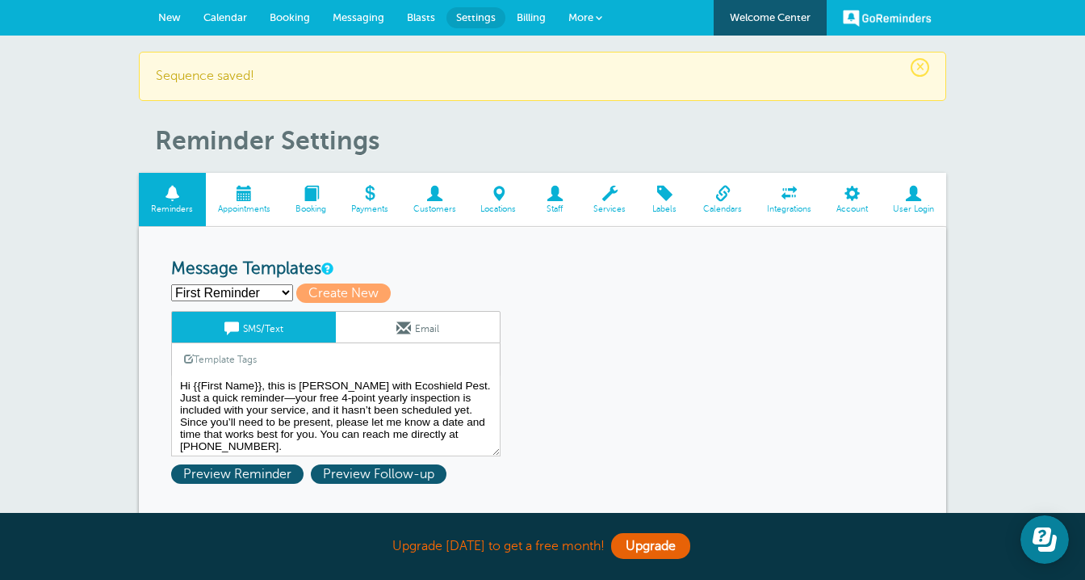
click at [314, 195] on span at bounding box center [311, 193] width 56 height 15
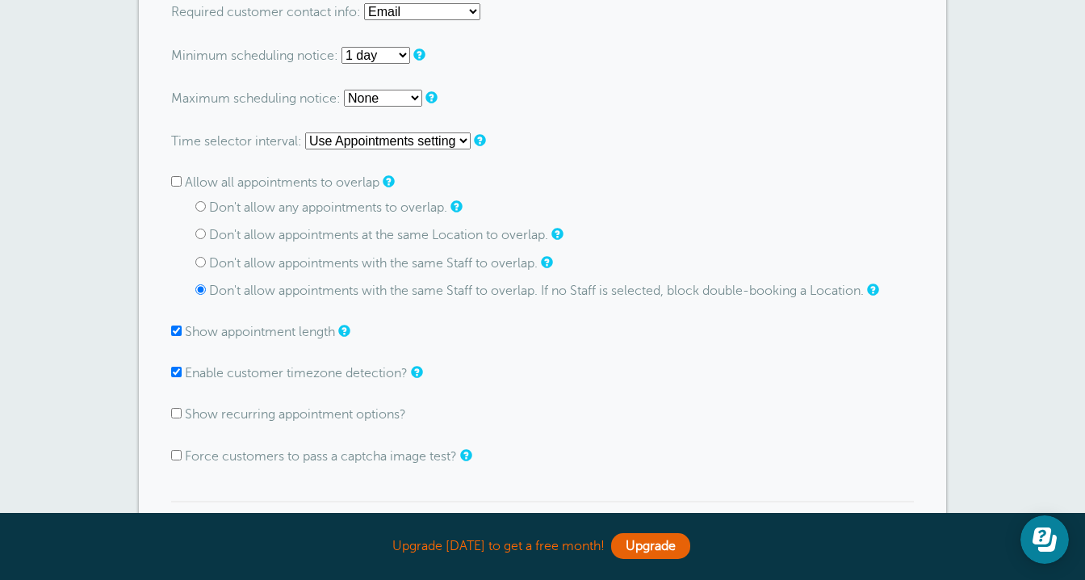
scroll to position [1037, 0]
click at [199, 205] on input "Don't allow any appointments to overlap." at bounding box center [200, 204] width 10 height 10
radio input "true"
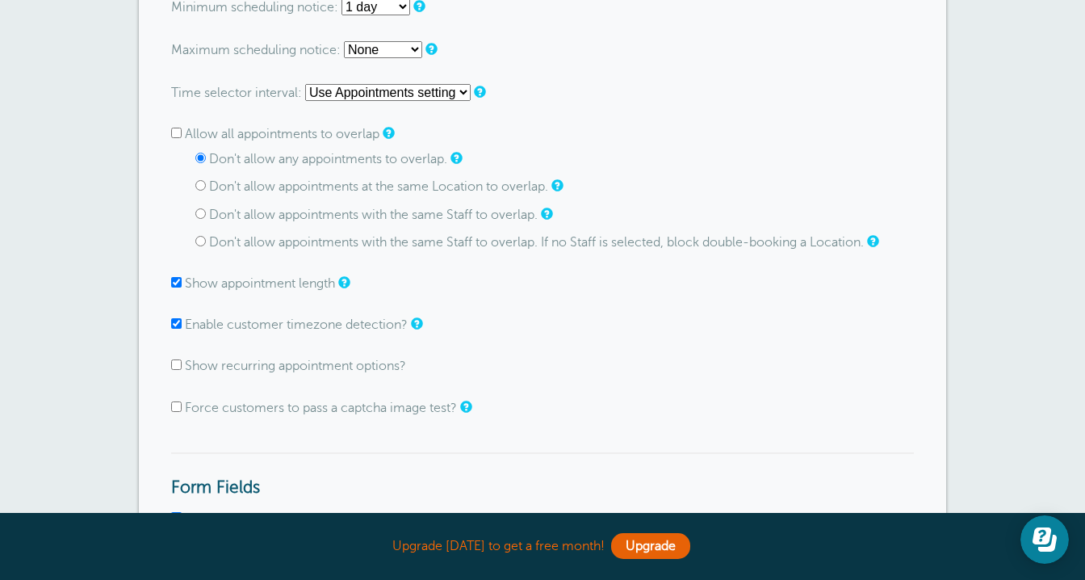
scroll to position [1087, 0]
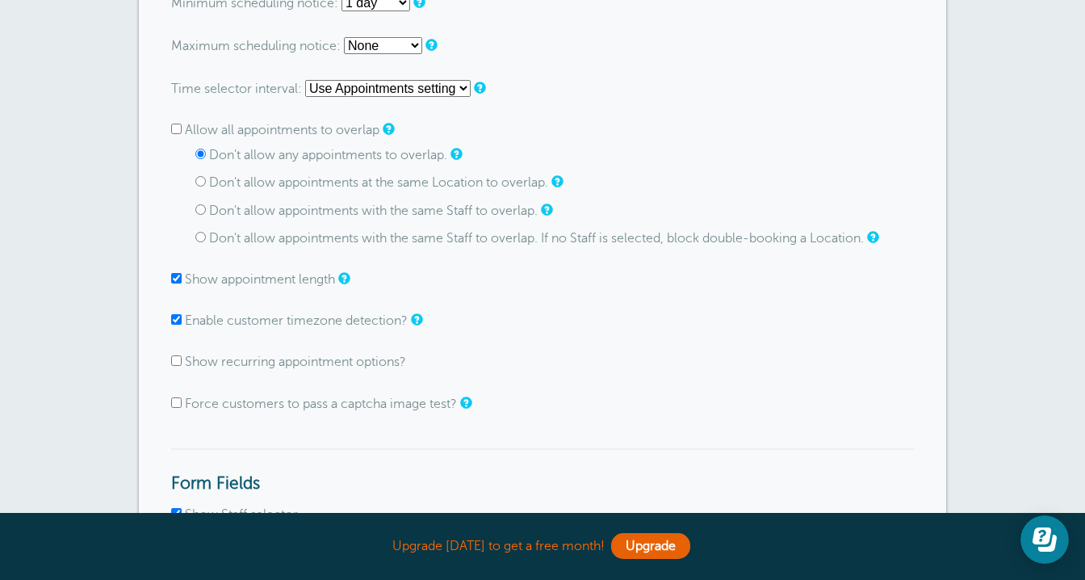
click at [176, 322] on input "Enable customer timezone detection?" at bounding box center [176, 319] width 10 height 10
checkbox input "false"
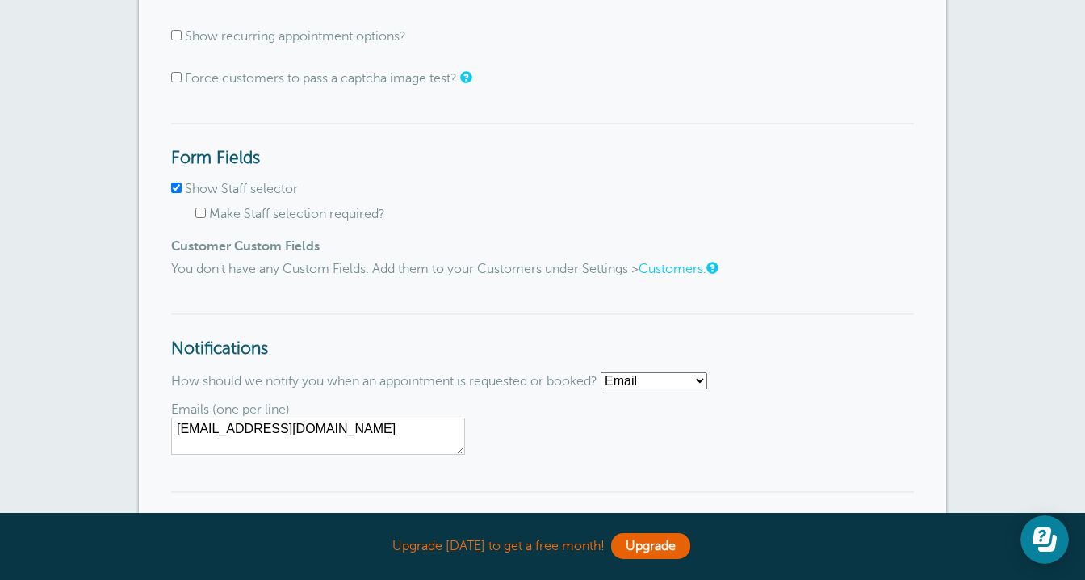
scroll to position [1415, 0]
click at [681, 382] on select "Email SMS No notifications" at bounding box center [654, 378] width 107 height 17
select select "sms"
click at [608, 374] on select "Email SMS No notifications" at bounding box center [654, 378] width 107 height 17
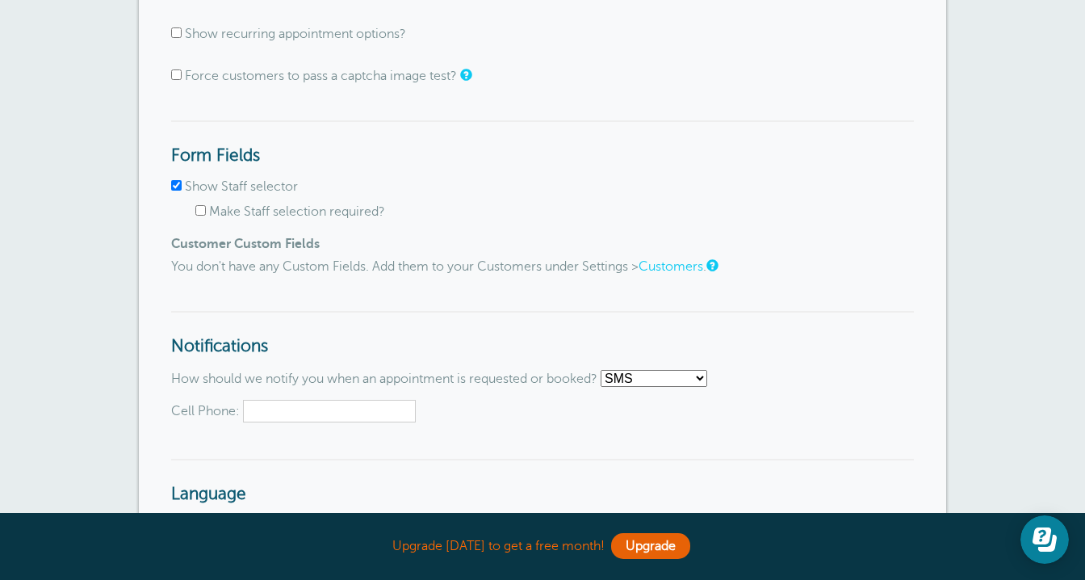
click at [340, 410] on input "Cell Phone:" at bounding box center [329, 411] width 173 height 23
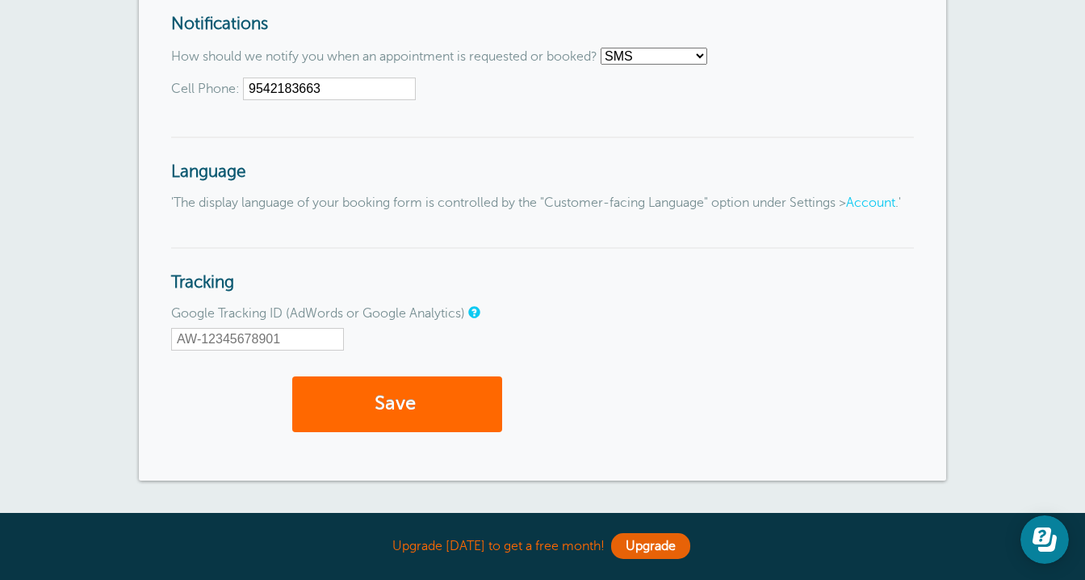
scroll to position [1740, 0]
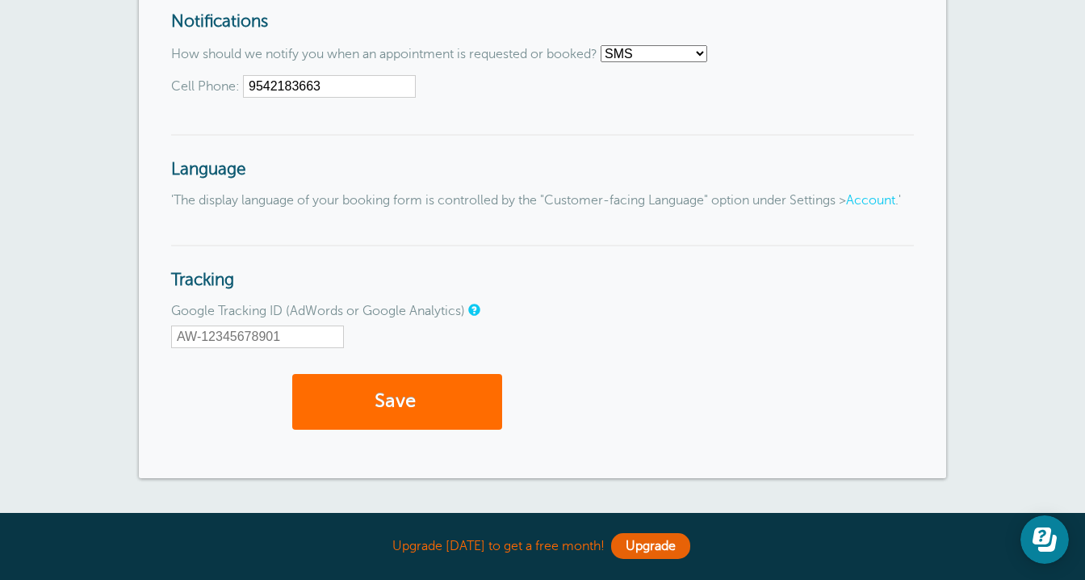
type input "9542183663"
click at [463, 421] on button "Save" at bounding box center [397, 402] width 210 height 56
